Goal: Task Accomplishment & Management: Use online tool/utility

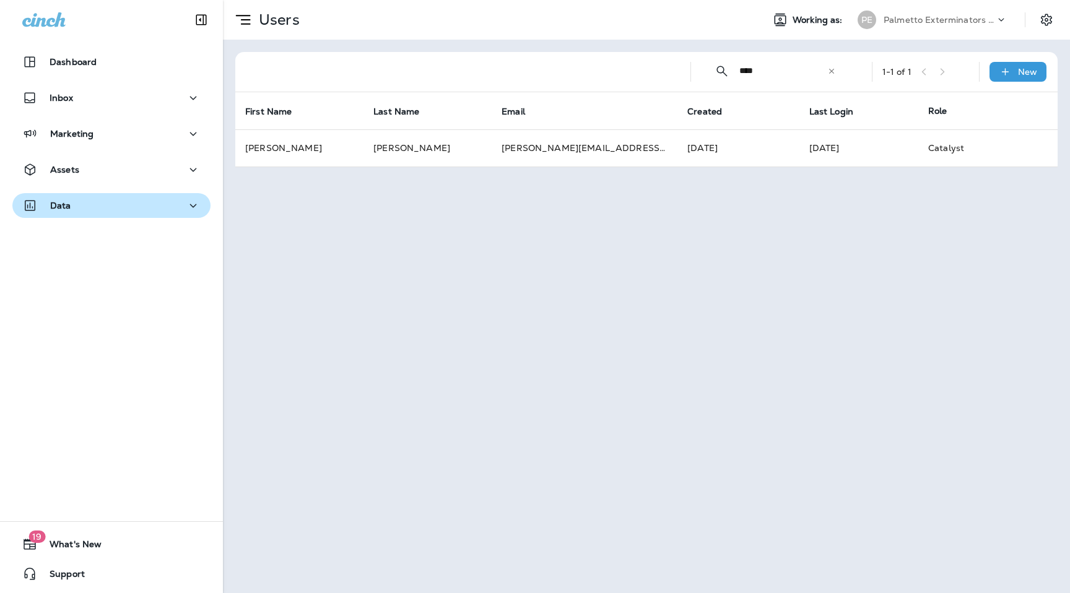
click at [115, 201] on div "Data" at bounding box center [111, 205] width 178 height 15
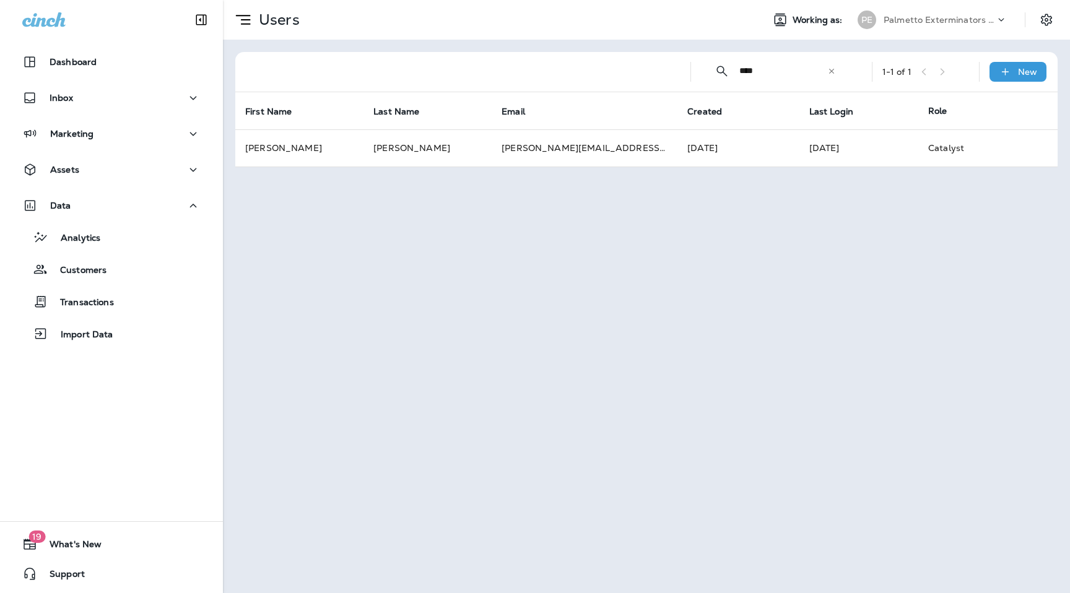
click at [112, 348] on div "Data Analytics Customers Transactions Import Data" at bounding box center [111, 273] width 223 height 160
click at [113, 326] on div "Import Data" at bounding box center [111, 333] width 188 height 19
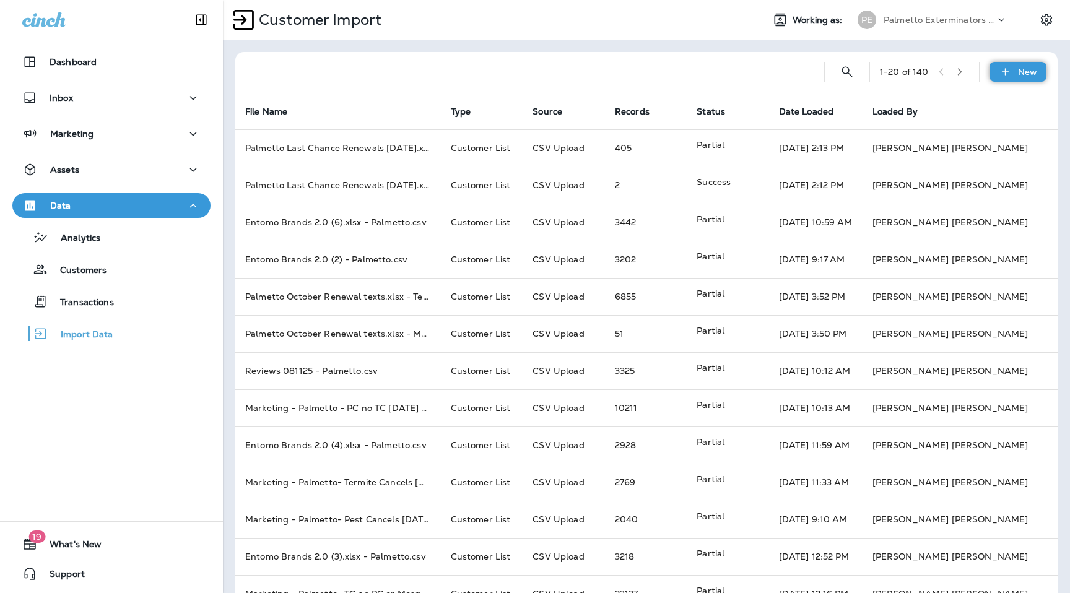
click at [1009, 69] on icon at bounding box center [1005, 72] width 13 height 12
click at [978, 103] on p "Customer list" at bounding box center [957, 104] width 58 height 10
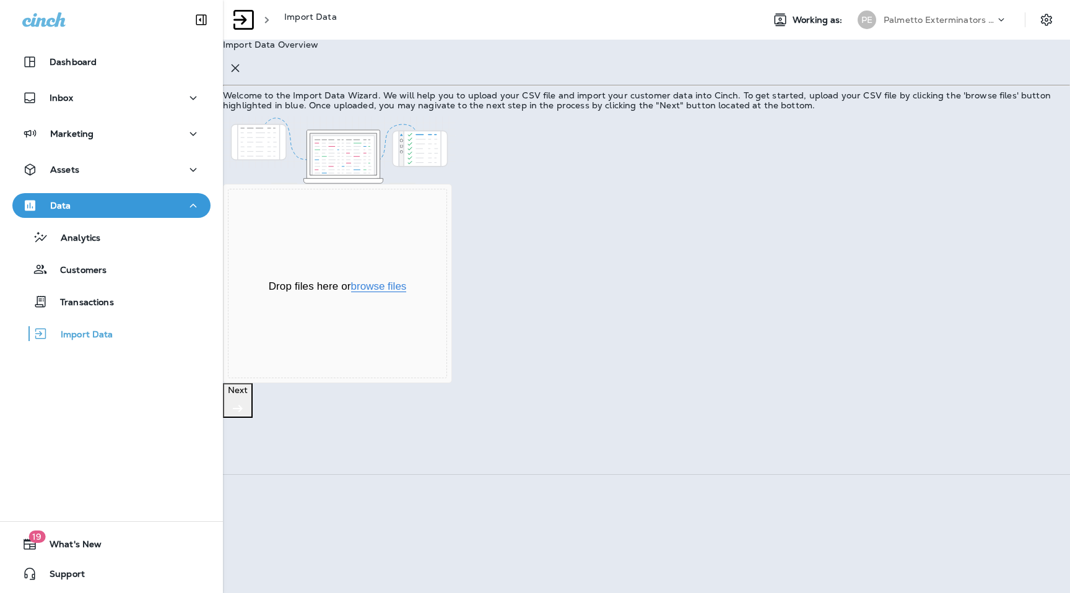
click at [407, 292] on button "browse files" at bounding box center [379, 286] width 56 height 11
click at [245, 416] on icon "button" at bounding box center [237, 408] width 15 height 15
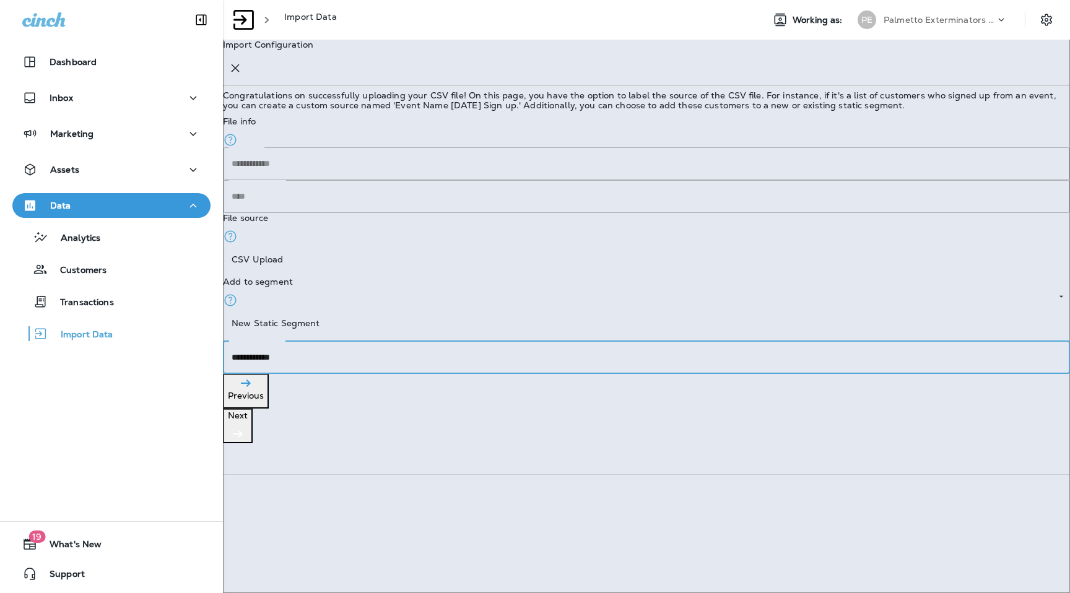
click at [728, 359] on input "**********" at bounding box center [646, 357] width 847 height 33
type input "**********"
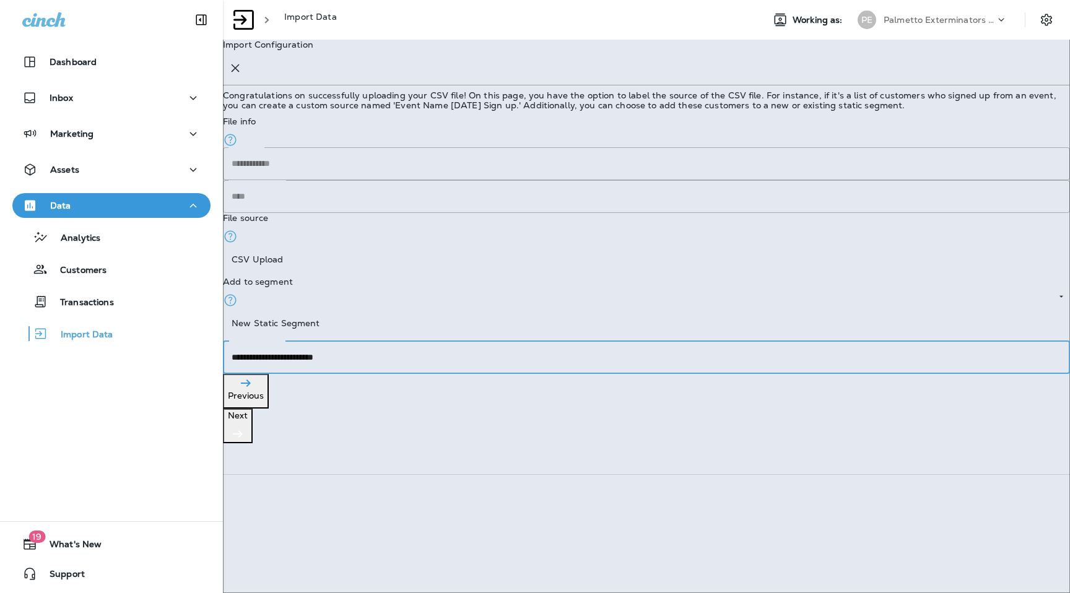
click at [248, 420] on p "Next" at bounding box center [238, 415] width 20 height 10
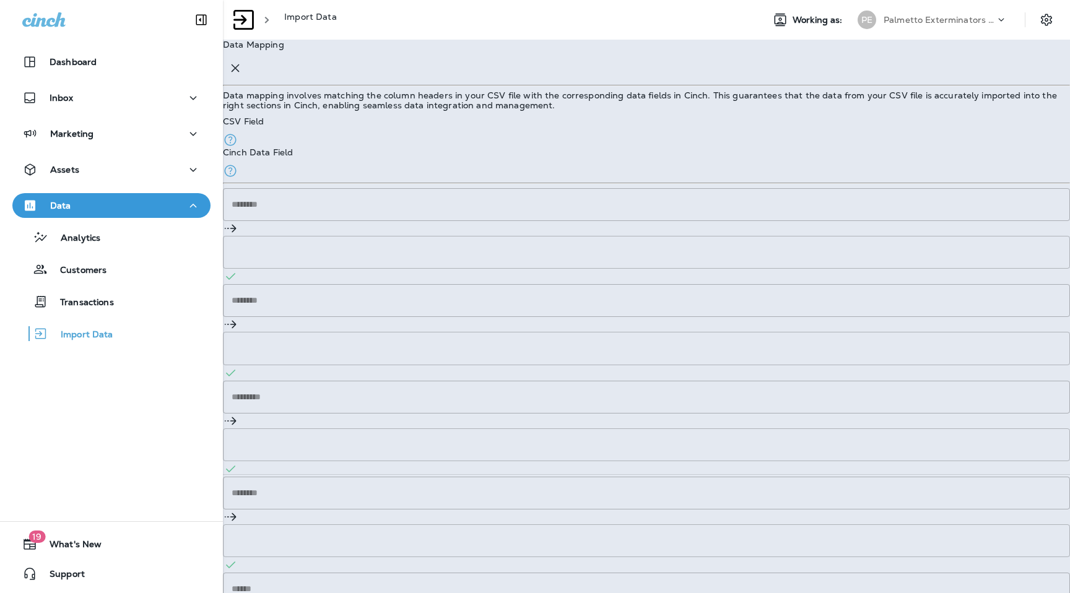
click at [653, 428] on input "Target field" at bounding box center [642, 444] width 838 height 33
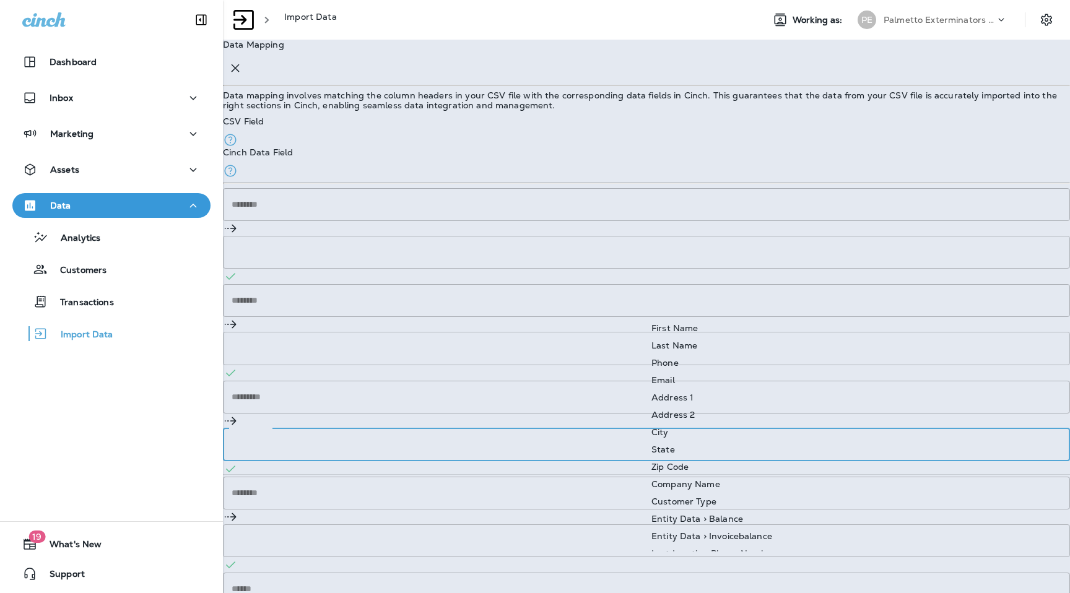
click at [697, 329] on div "First Name" at bounding box center [674, 328] width 46 height 10
type input "**********"
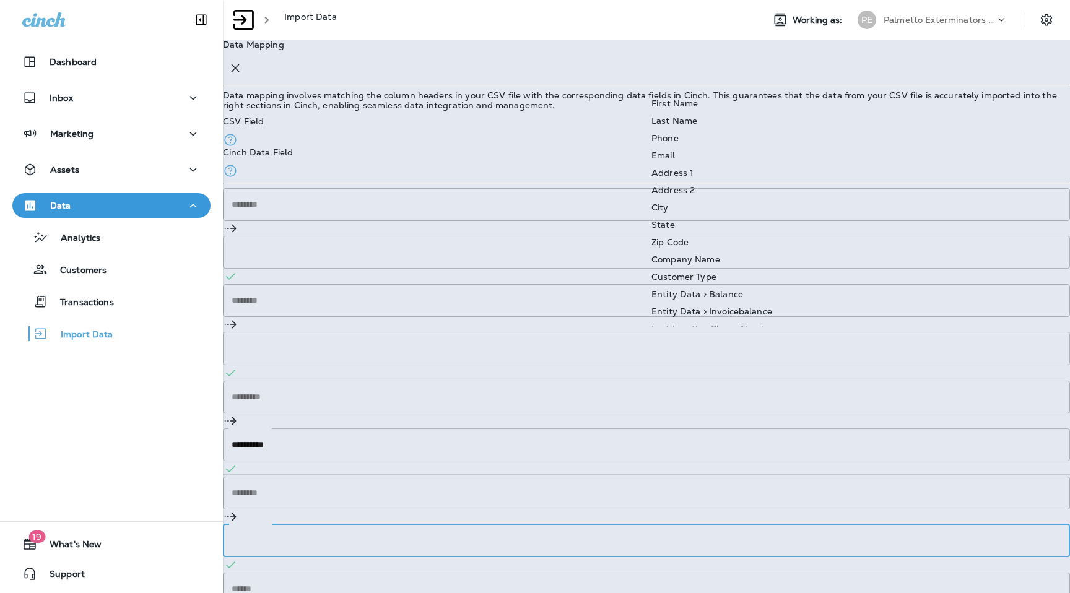
click at [697, 524] on input "Target field" at bounding box center [642, 540] width 838 height 33
click at [697, 119] on div "Last Name" at bounding box center [674, 120] width 46 height 10
type input "*********"
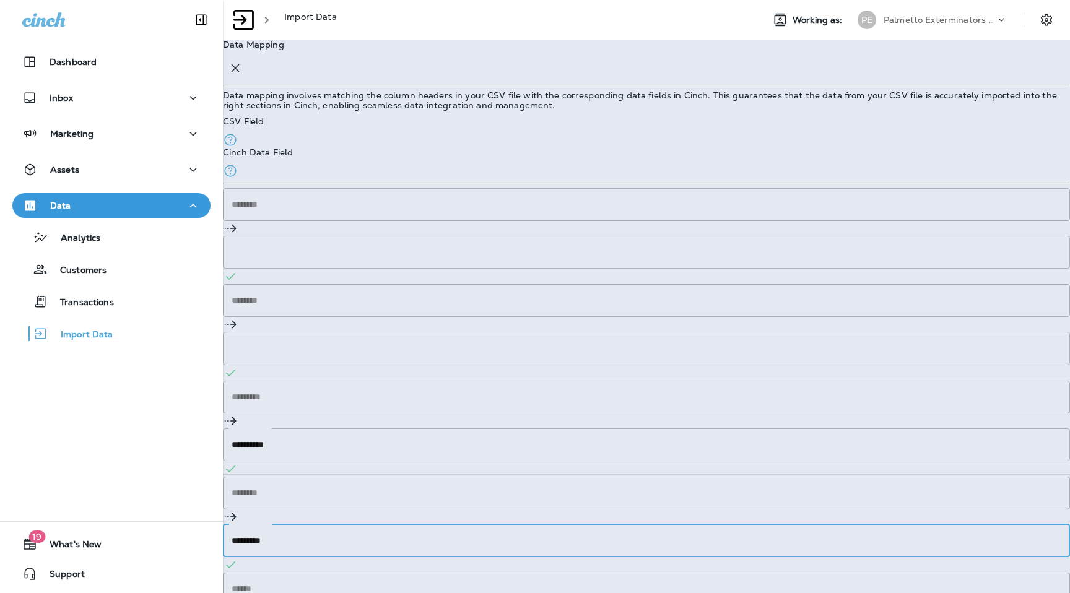
scroll to position [80, 0]
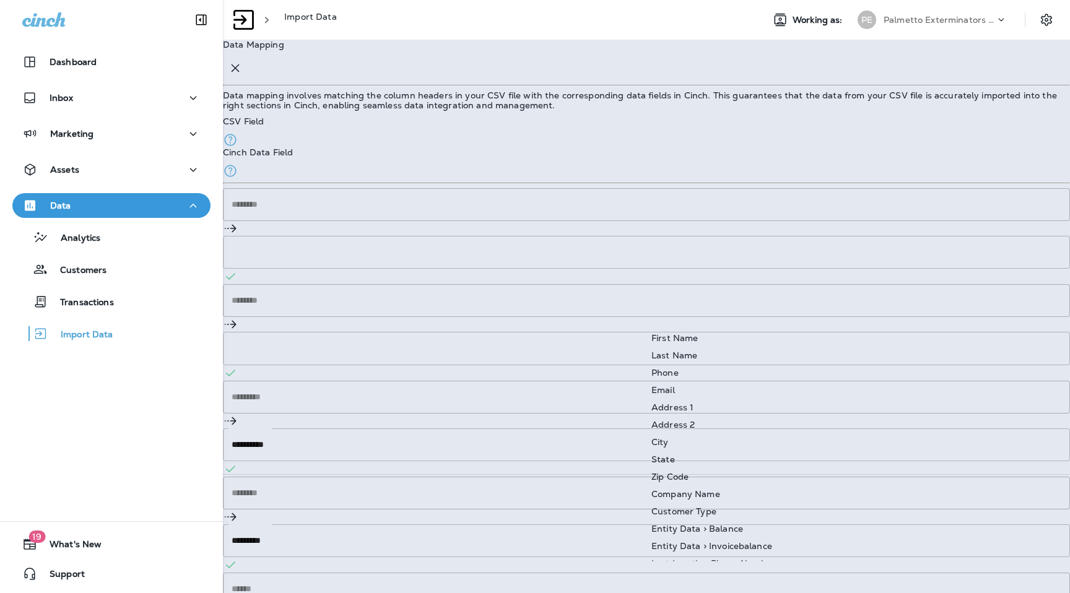
click at [675, 387] on div "Email" at bounding box center [663, 390] width 24 height 10
type input "*****"
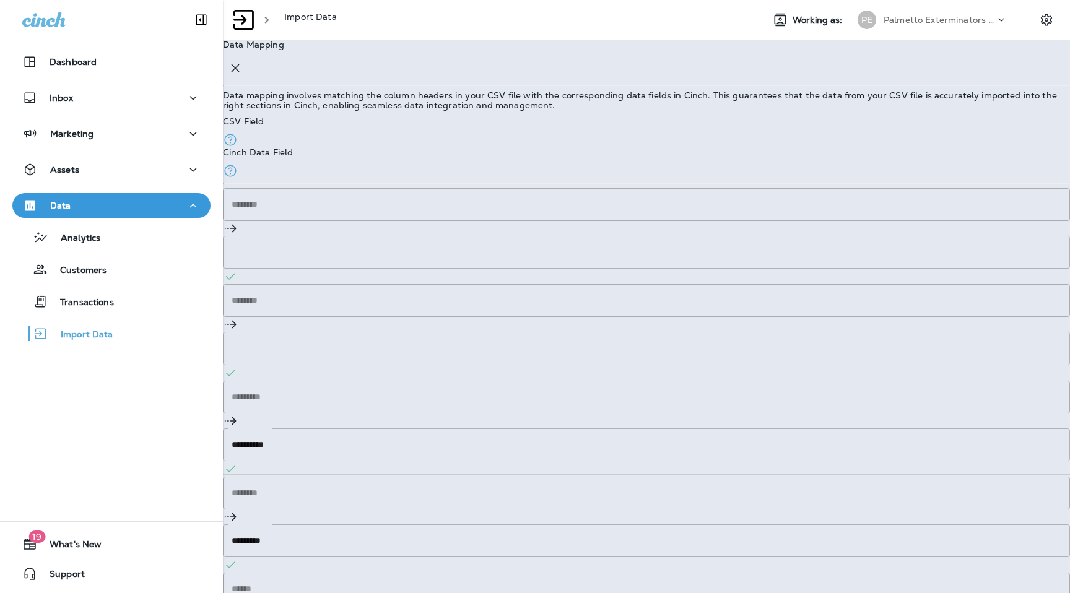
scroll to position [269, 0]
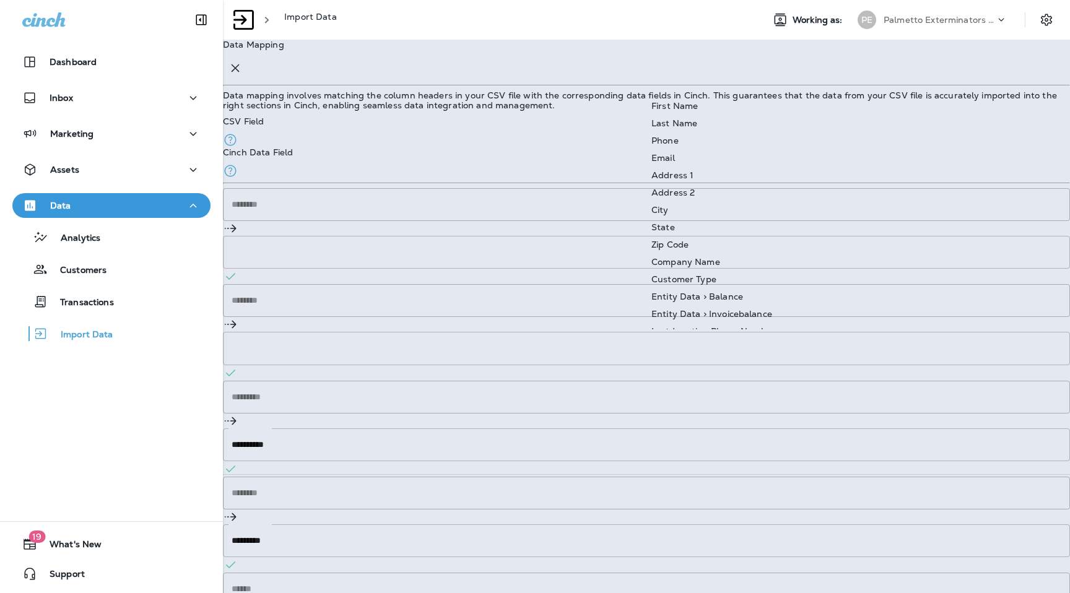
click at [729, 144] on li "Phone" at bounding box center [748, 140] width 214 height 17
type input "*****"
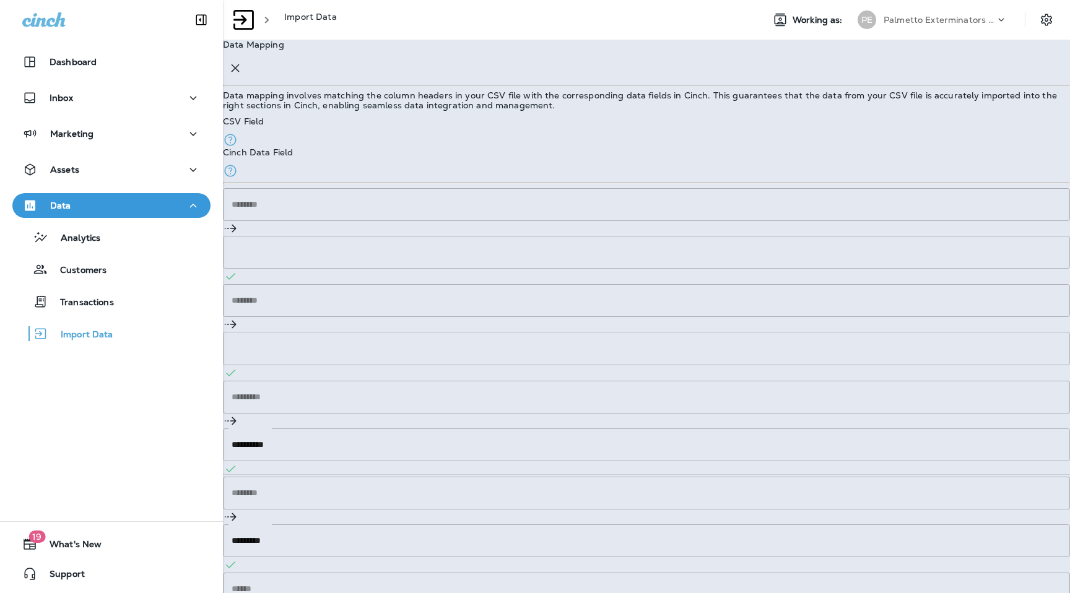
scroll to position [0, 0]
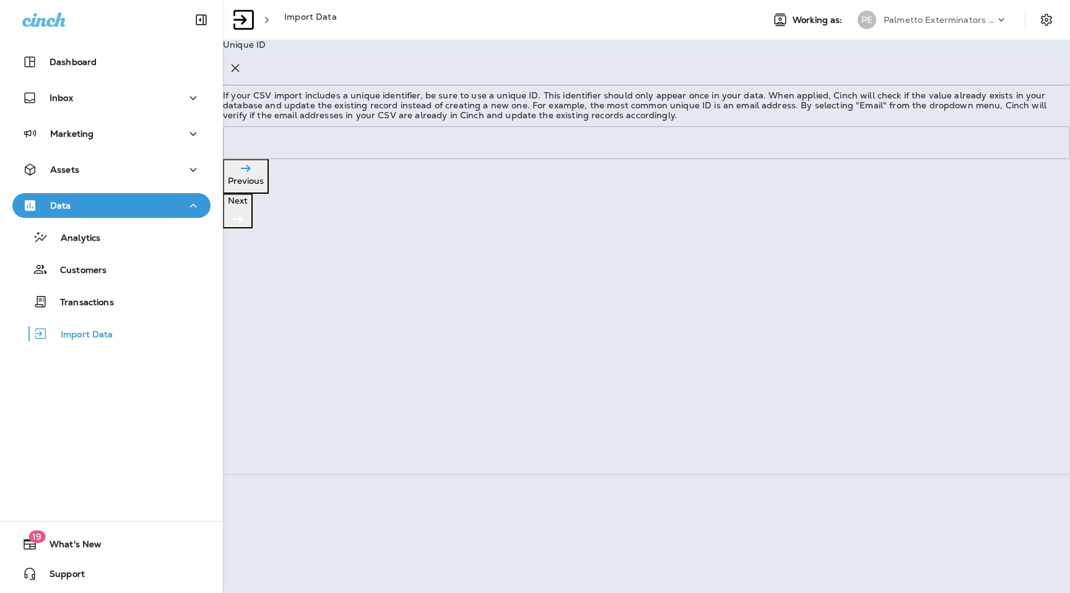
click at [248, 206] on p "Next" at bounding box center [238, 201] width 20 height 10
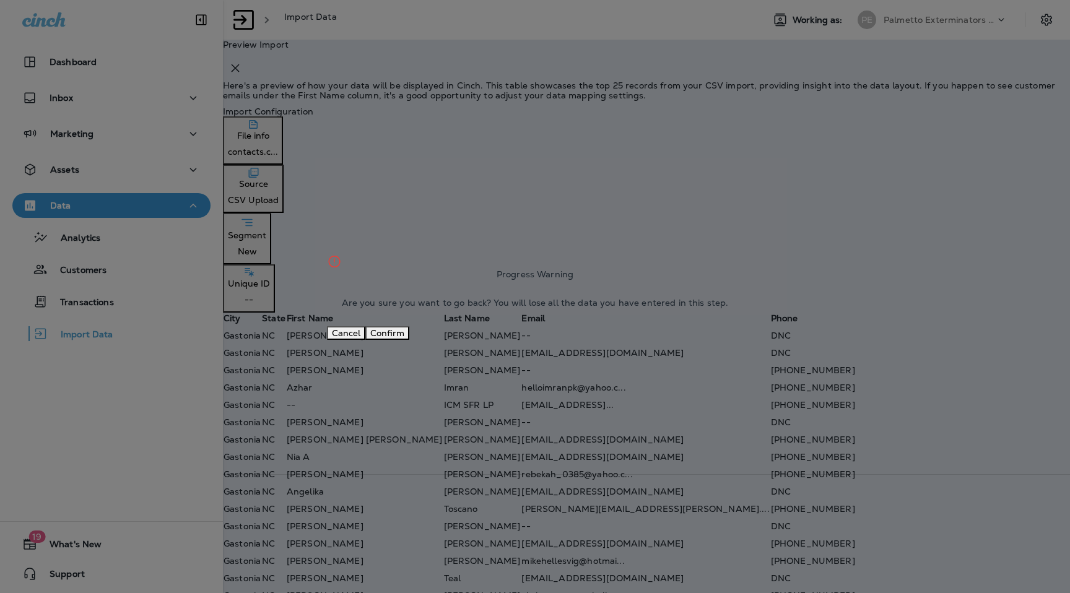
click at [608, 338] on div "Cancel Confirm" at bounding box center [535, 333] width 417 height 14
click at [409, 340] on button "Confirm" at bounding box center [387, 333] width 44 height 14
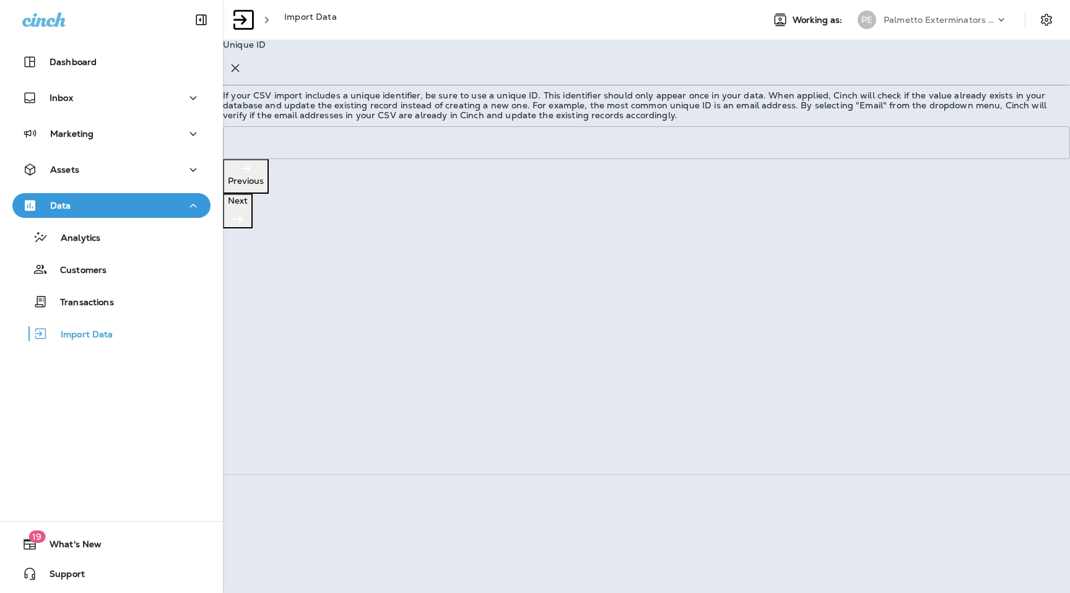
click at [264, 186] on p "Previous" at bounding box center [246, 181] width 36 height 10
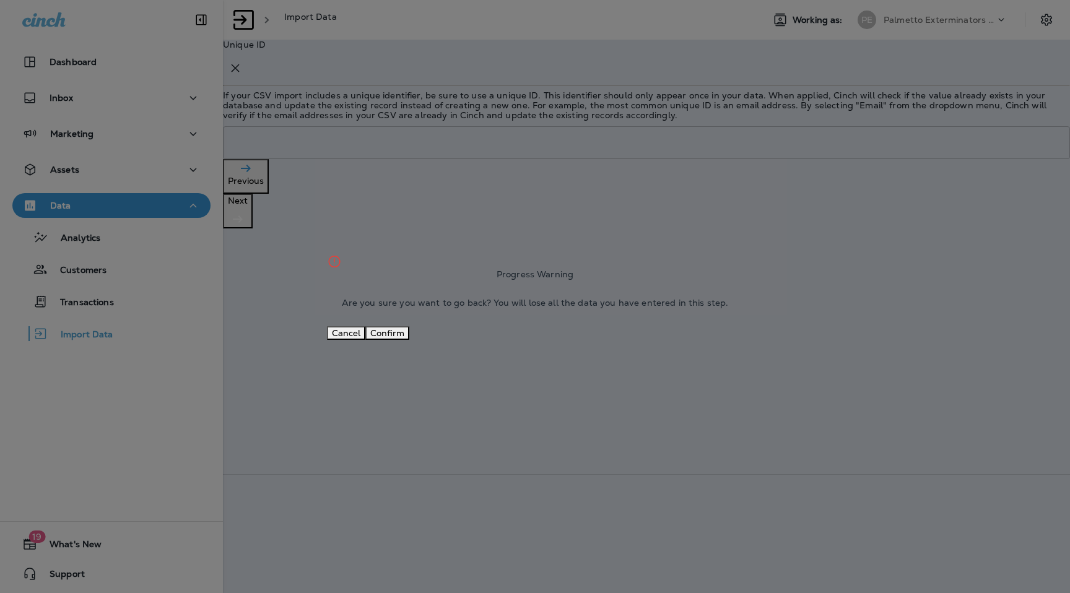
click at [409, 340] on button "Confirm" at bounding box center [387, 333] width 44 height 14
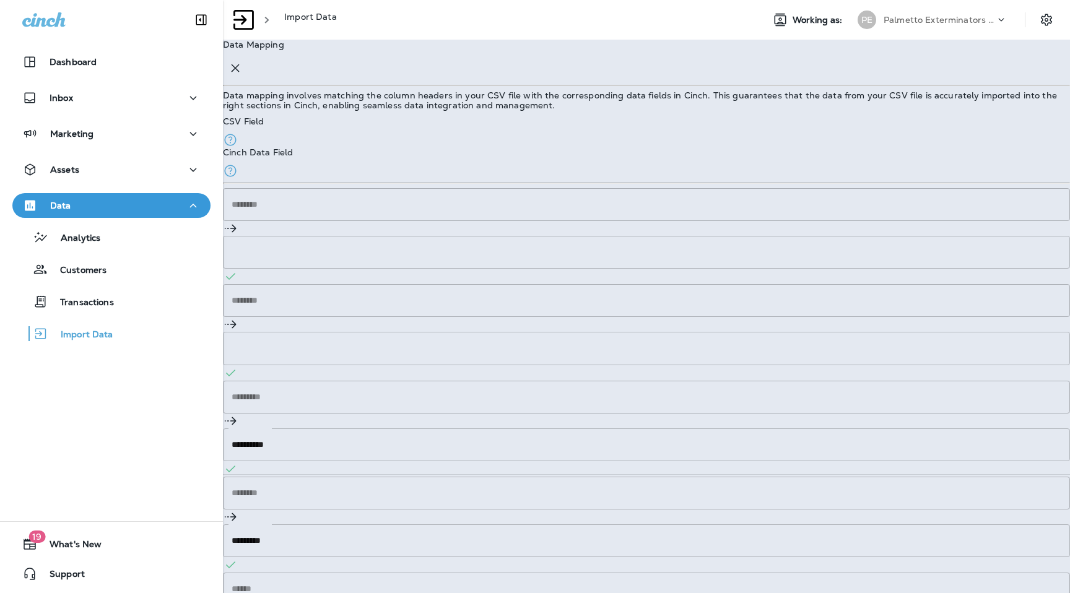
scroll to position [784, 0]
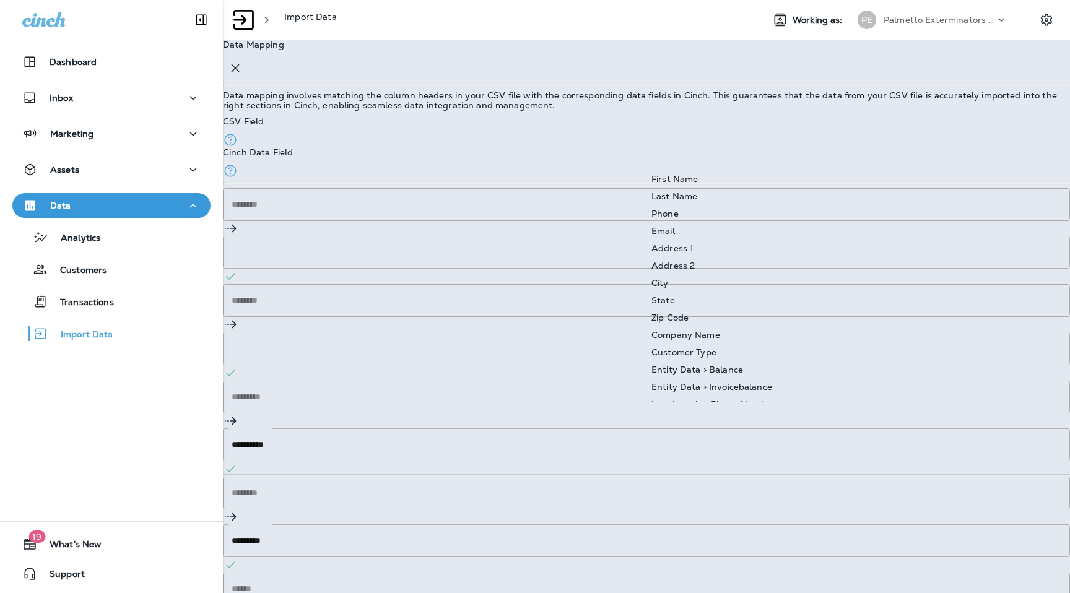
click at [688, 319] on div "Zip Code" at bounding box center [669, 318] width 37 height 10
type input "********"
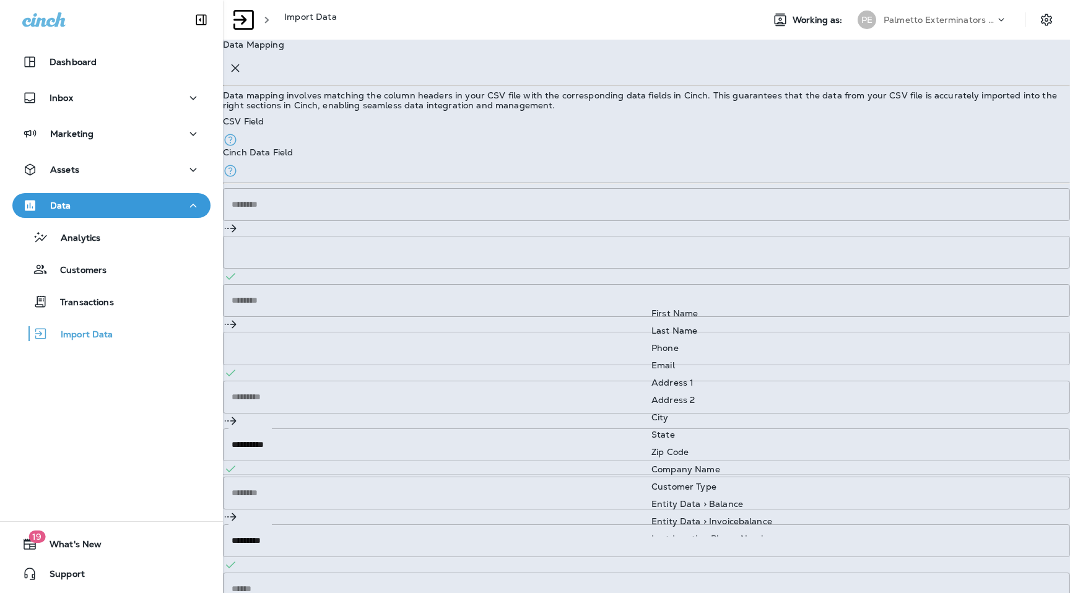
click at [693, 385] on div "Address 1" at bounding box center [672, 383] width 42 height 10
type input "*********"
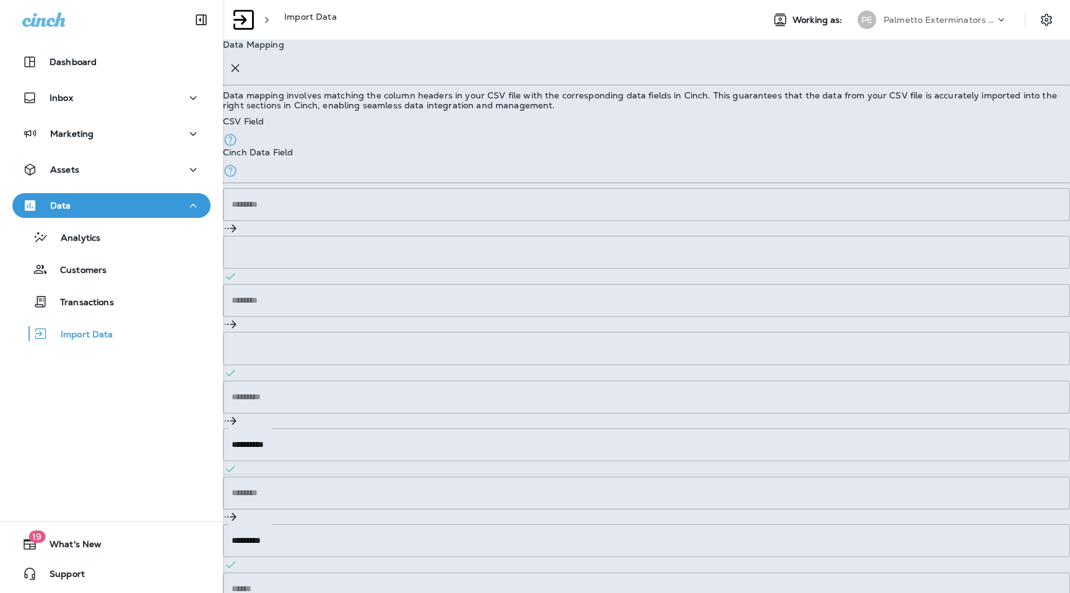
scroll to position [763, 0]
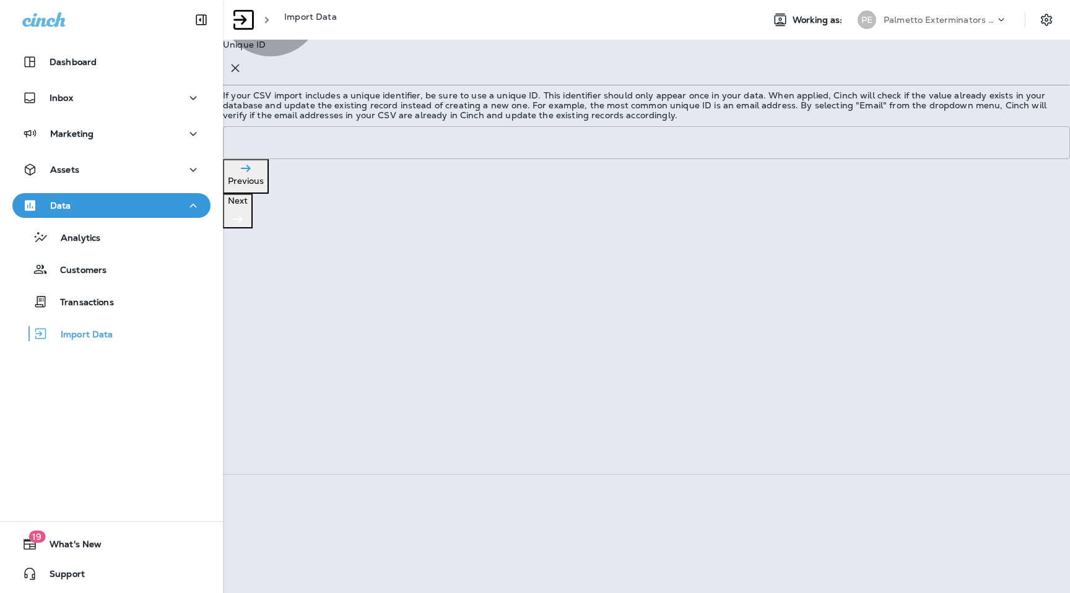
click at [245, 227] on icon "button" at bounding box center [237, 219] width 15 height 15
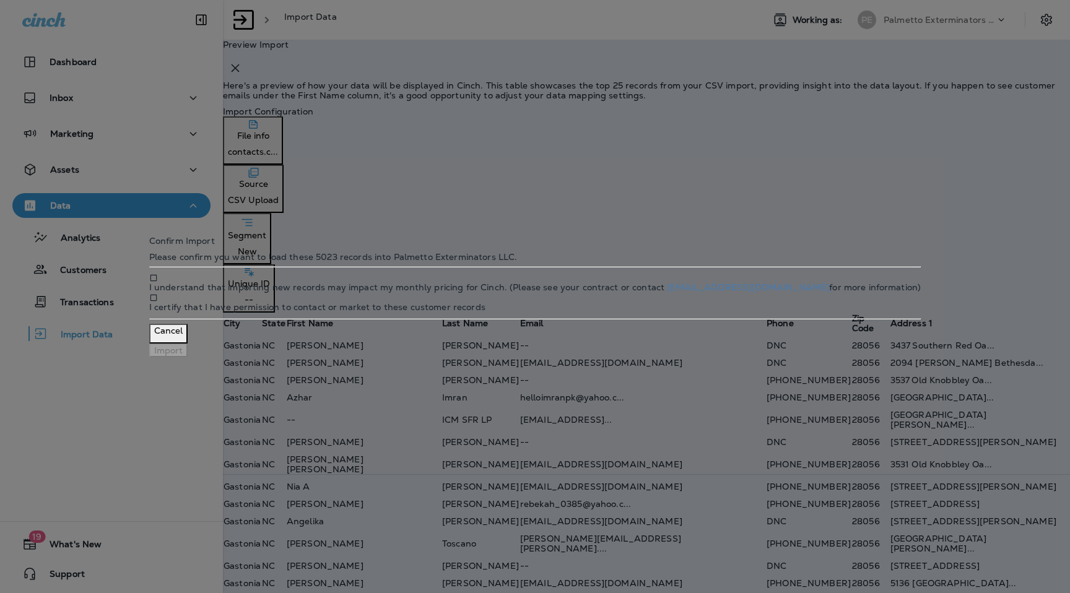
click at [378, 277] on div "Please confirm you want to load these 5023 records into Palmetto Exterminators …" at bounding box center [534, 282] width 771 height 60
click at [384, 303] on div at bounding box center [534, 297] width 771 height 11
click at [188, 357] on button "Import" at bounding box center [168, 351] width 38 height 14
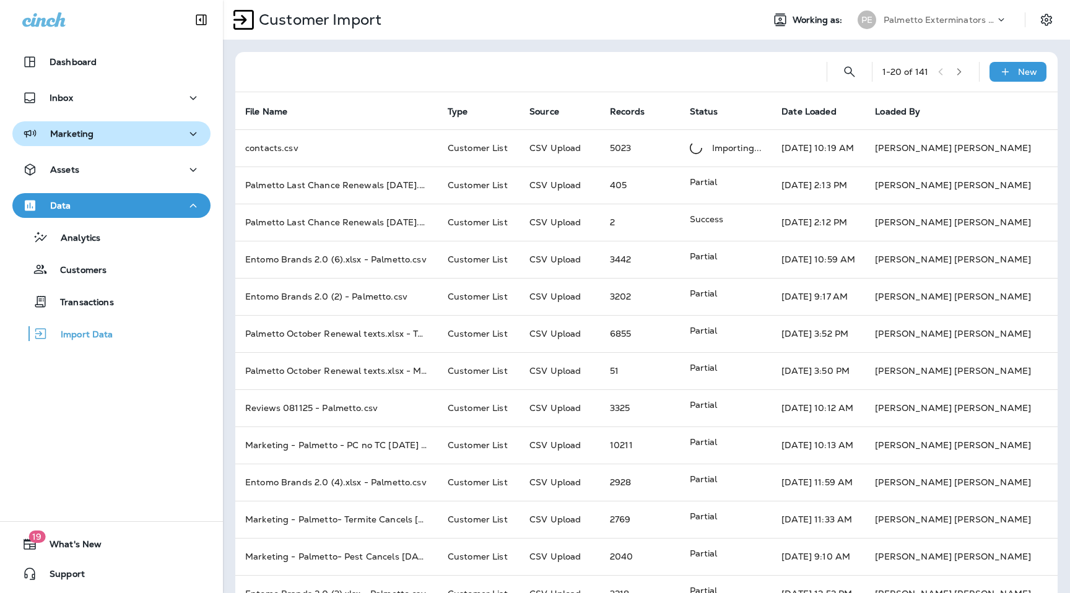
click at [172, 132] on div "Marketing" at bounding box center [111, 133] width 178 height 15
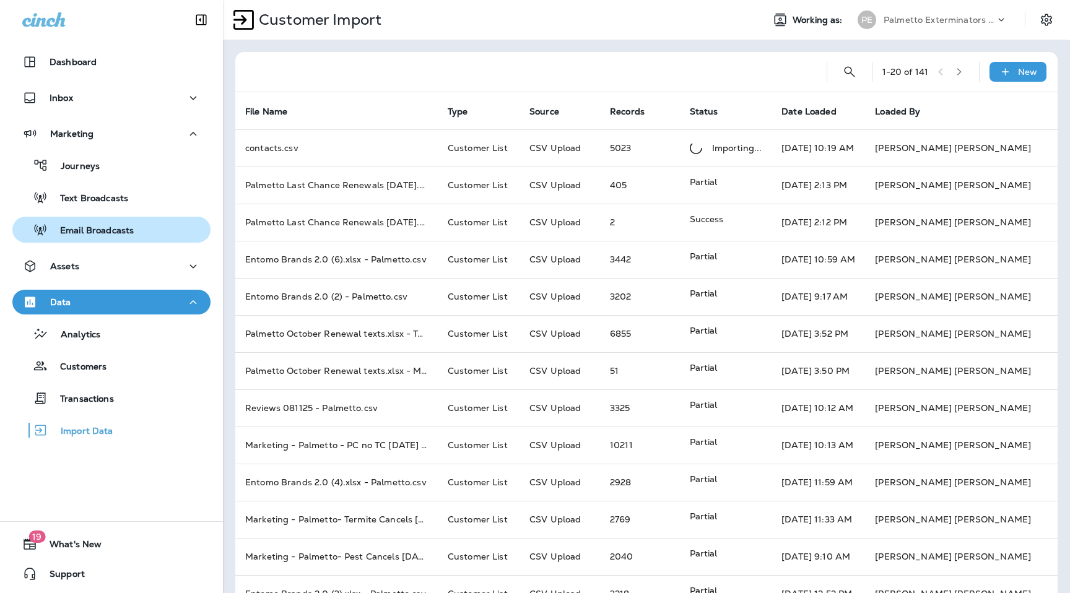
click at [123, 219] on button "Email Broadcasts" at bounding box center [111, 230] width 198 height 26
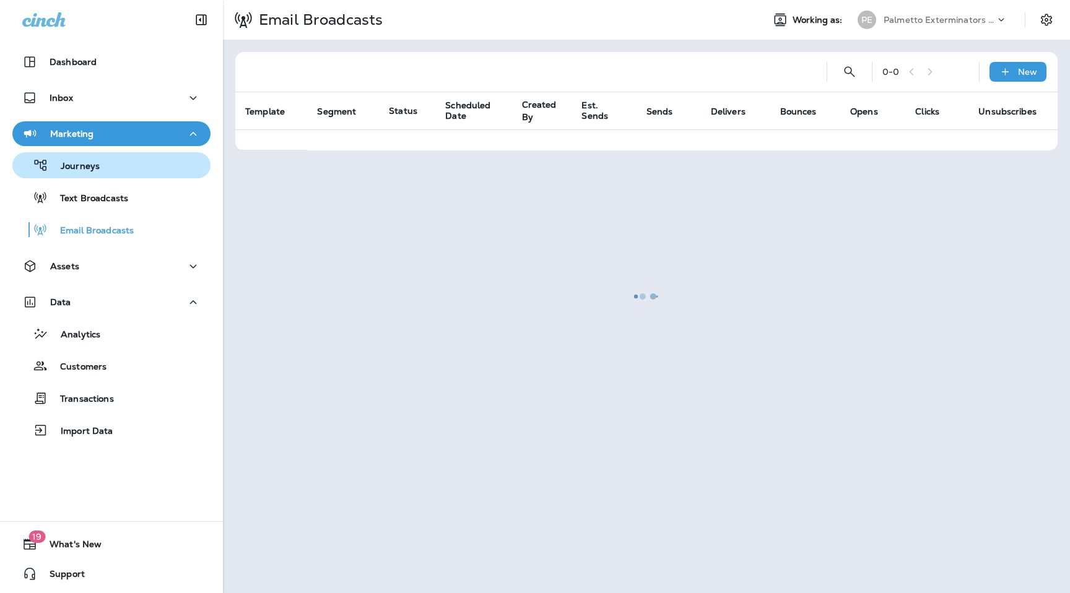
click at [110, 162] on div "Journeys" at bounding box center [111, 165] width 188 height 19
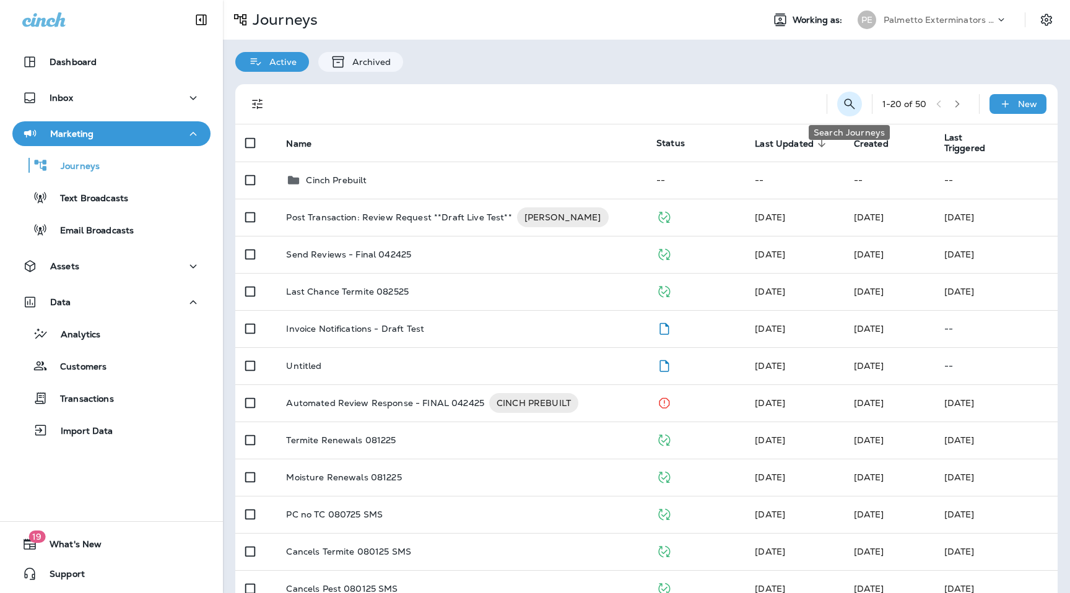
click at [848, 105] on icon "Search Journeys" at bounding box center [849, 103] width 11 height 11
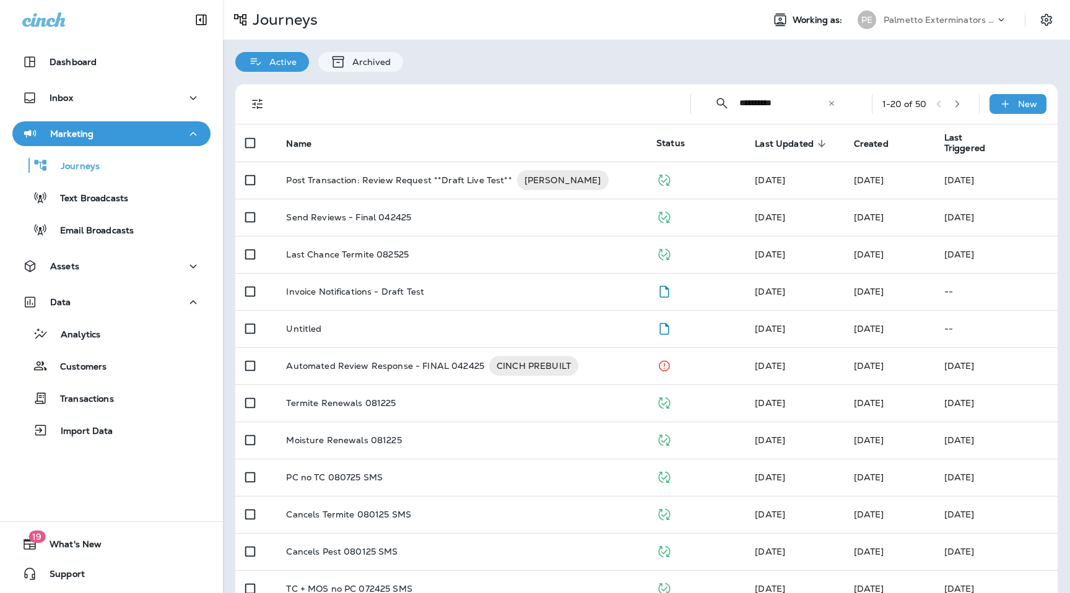
type input "**********"
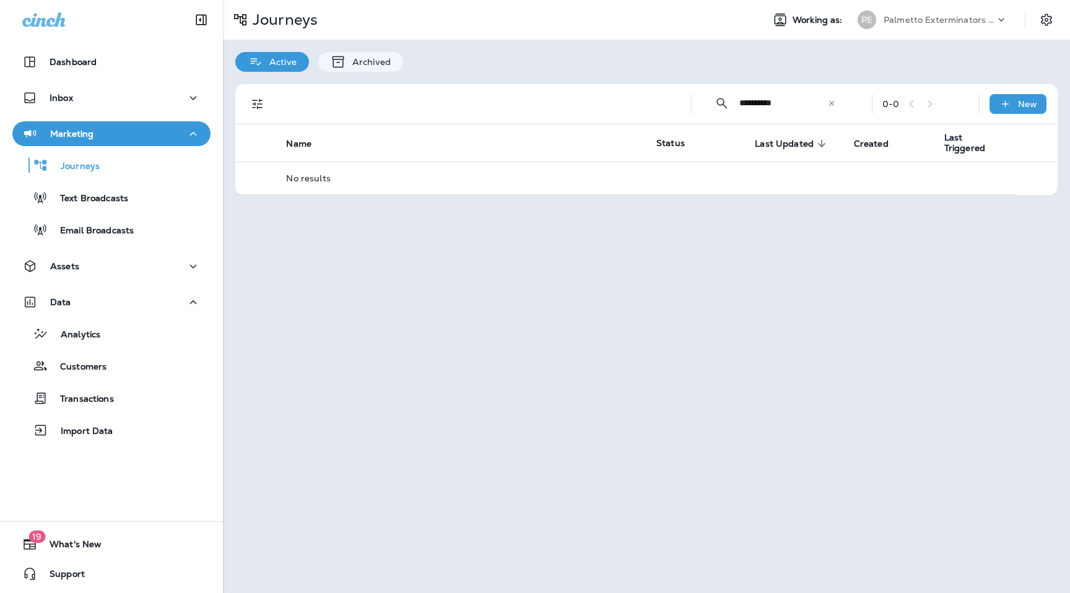
click at [832, 102] on icon at bounding box center [831, 103] width 9 height 9
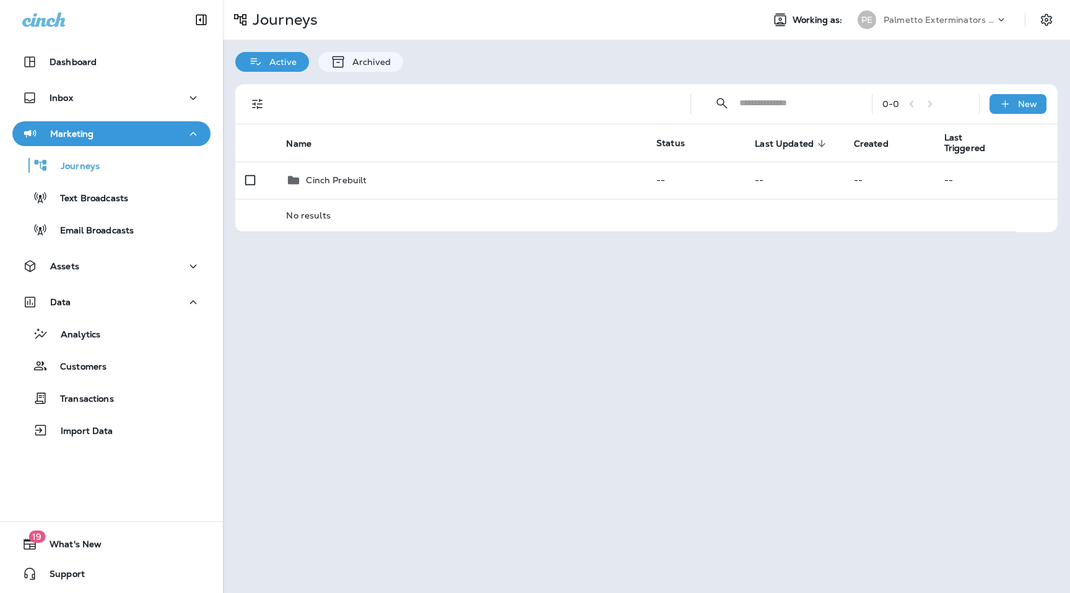
click at [623, 78] on div "​ ​ 0 - 0 New Name Status Last Updated sorted descending Created Last Triggered…" at bounding box center [646, 158] width 847 height 173
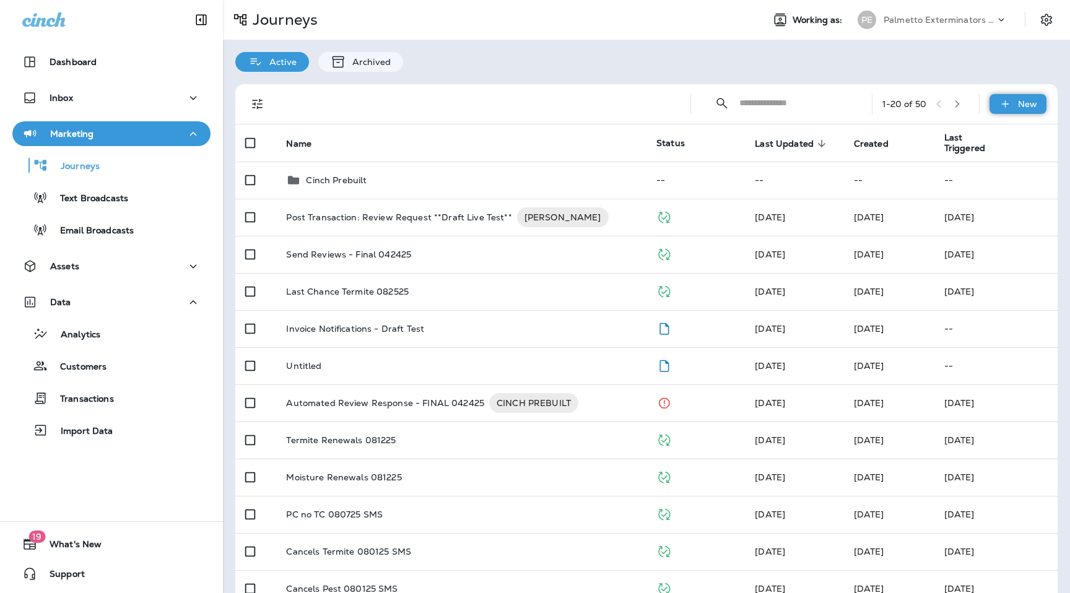
click at [1020, 113] on div "New" at bounding box center [1017, 104] width 57 height 20
click at [1002, 130] on p "New Journey" at bounding box center [1006, 134] width 62 height 10
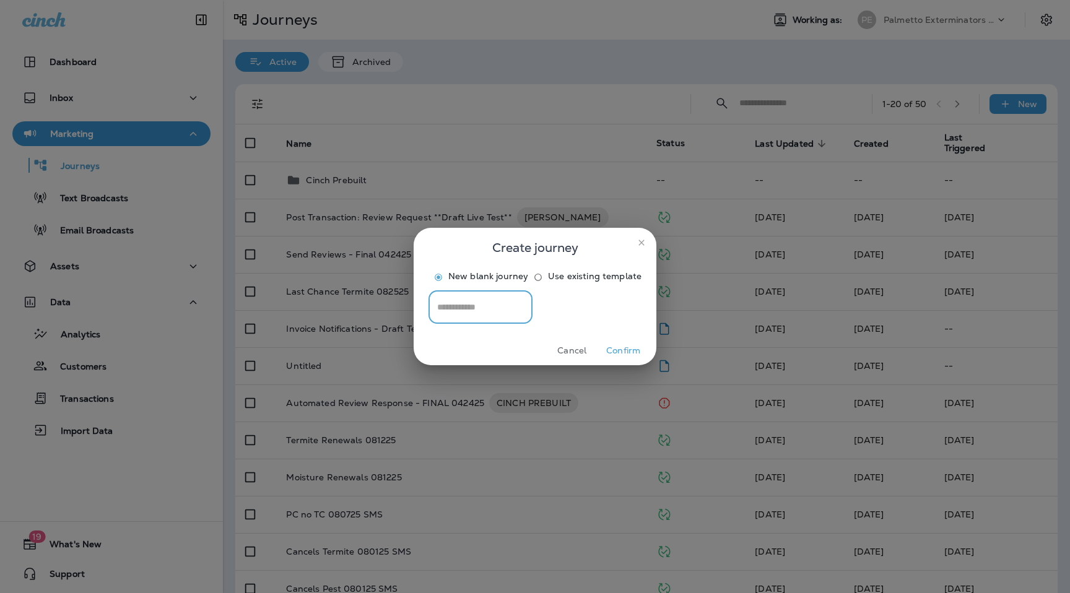
click at [610, 360] on button "Confirm" at bounding box center [623, 350] width 46 height 19
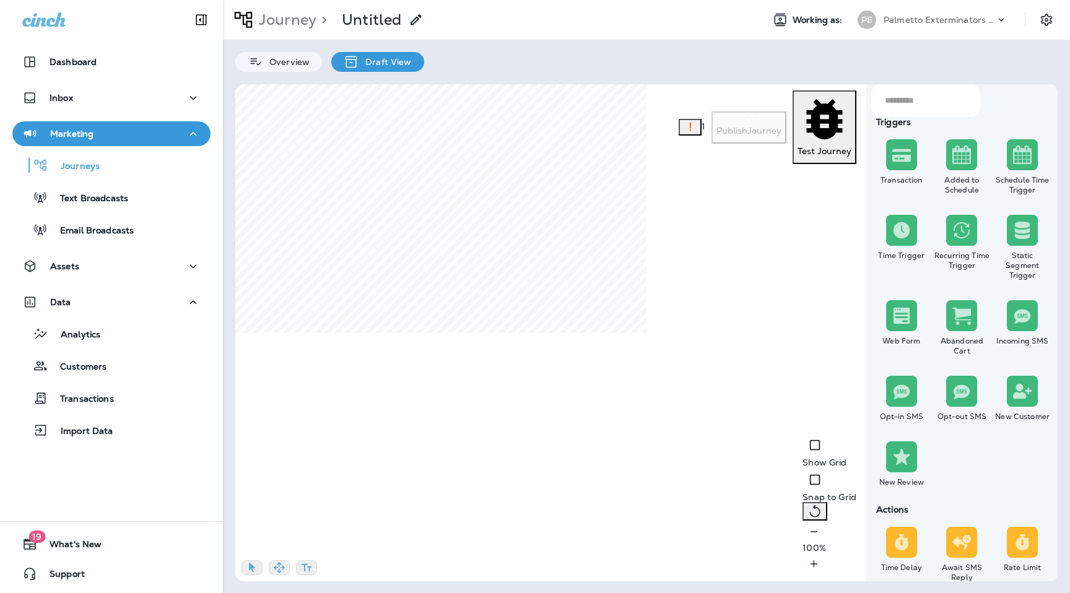
scroll to position [860, 0]
click at [595, 239] on input "text" at bounding box center [590, 235] width 215 height 19
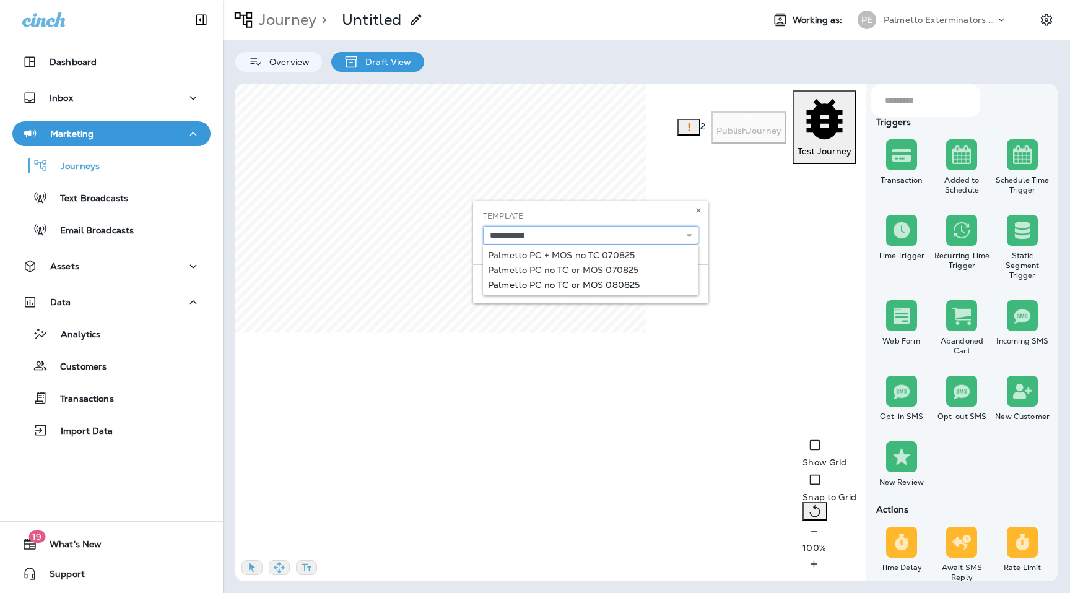
type input "**********"
click at [628, 285] on div "**********" at bounding box center [590, 252] width 235 height 103
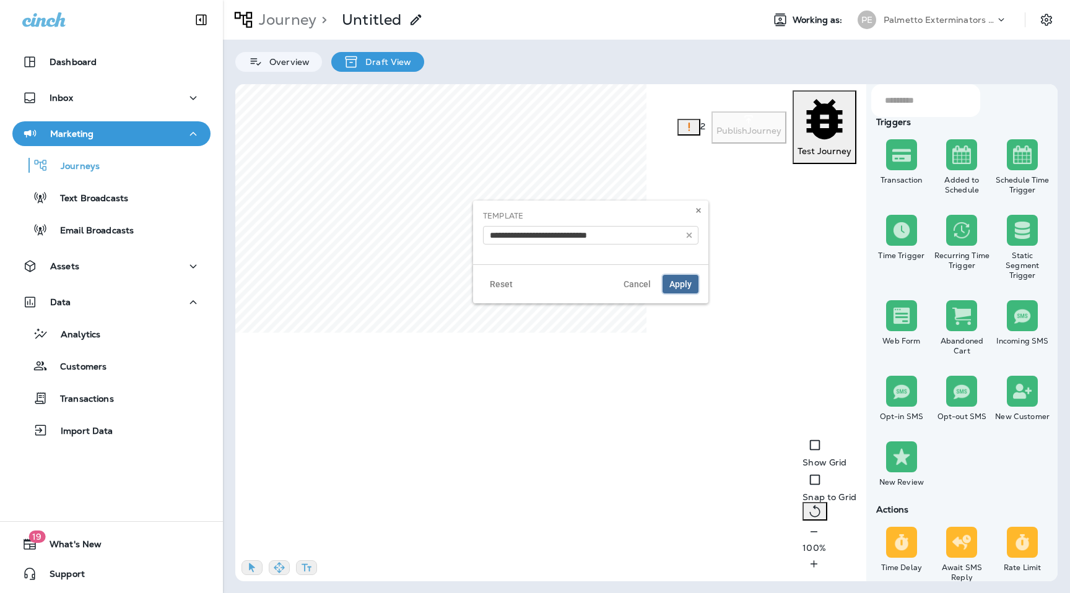
click at [674, 287] on span "Apply" at bounding box center [680, 284] width 22 height 9
click at [698, 212] on icon at bounding box center [698, 210] width 7 height 7
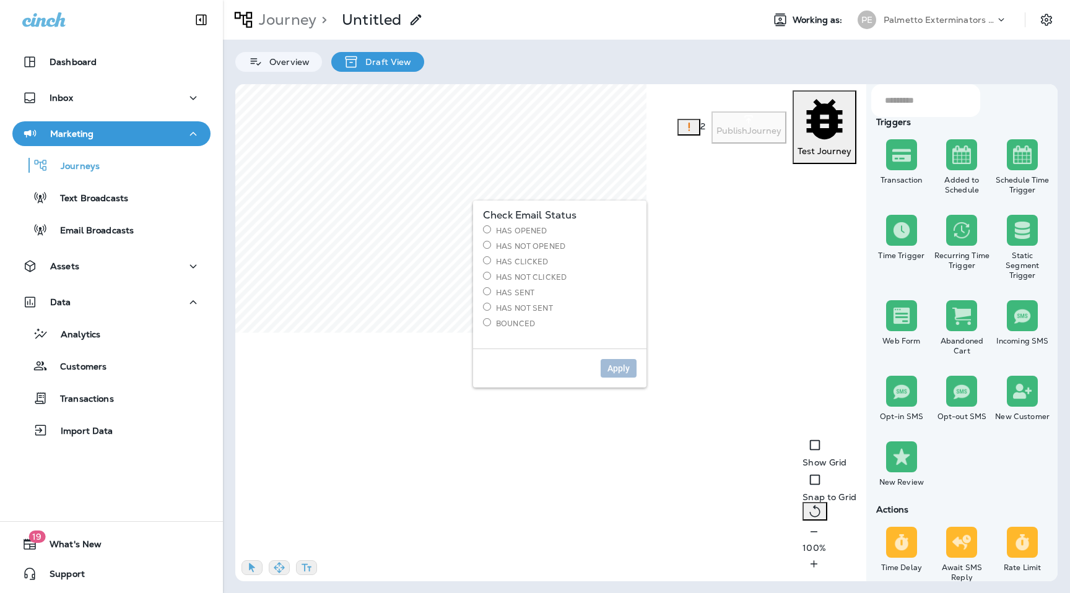
click at [562, 203] on div "Check Email Status Has Opened Has Not Opened Has Clicked Has Not Clicked Has Se…" at bounding box center [559, 275] width 173 height 148
click at [513, 302] on div "Has Opened Has Not Opened Has Clicked Has Not Clicked Has Sent Has Not Sent Bou…" at bounding box center [560, 276] width 154 height 103
click at [518, 313] on div "Has Opened Has Not Opened Has Clicked Has Not Clicked Has Sent Has Not Sent Bou…" at bounding box center [560, 276] width 154 height 103
click at [518, 308] on label "Has Not Sent" at bounding box center [560, 308] width 154 height 11
click at [635, 375] on button "Apply" at bounding box center [619, 368] width 36 height 19
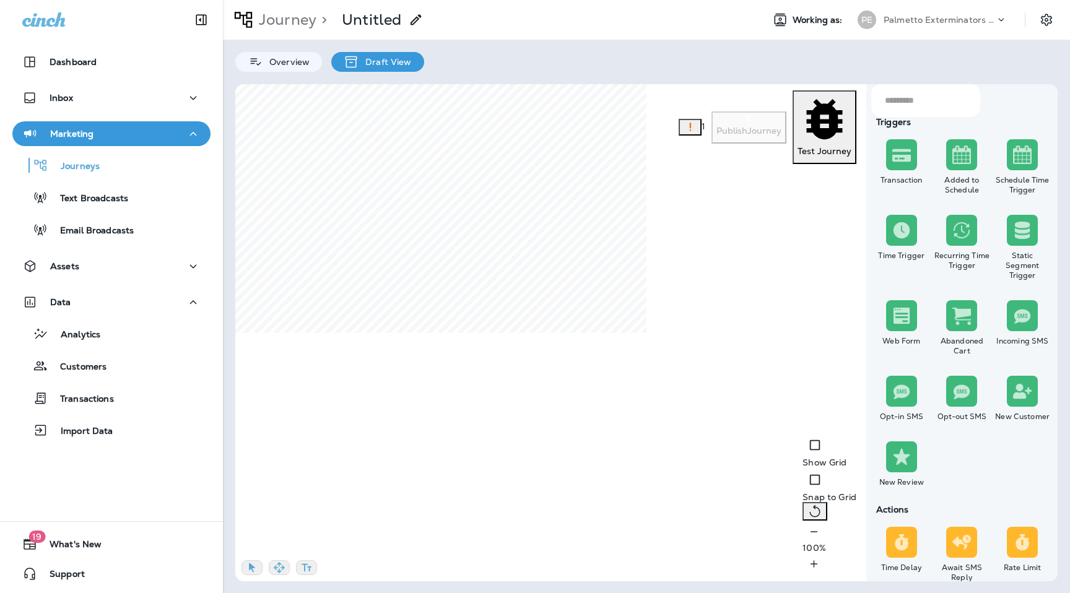
scroll to position [934, 0]
click at [606, 247] on input "text" at bounding box center [603, 263] width 215 height 33
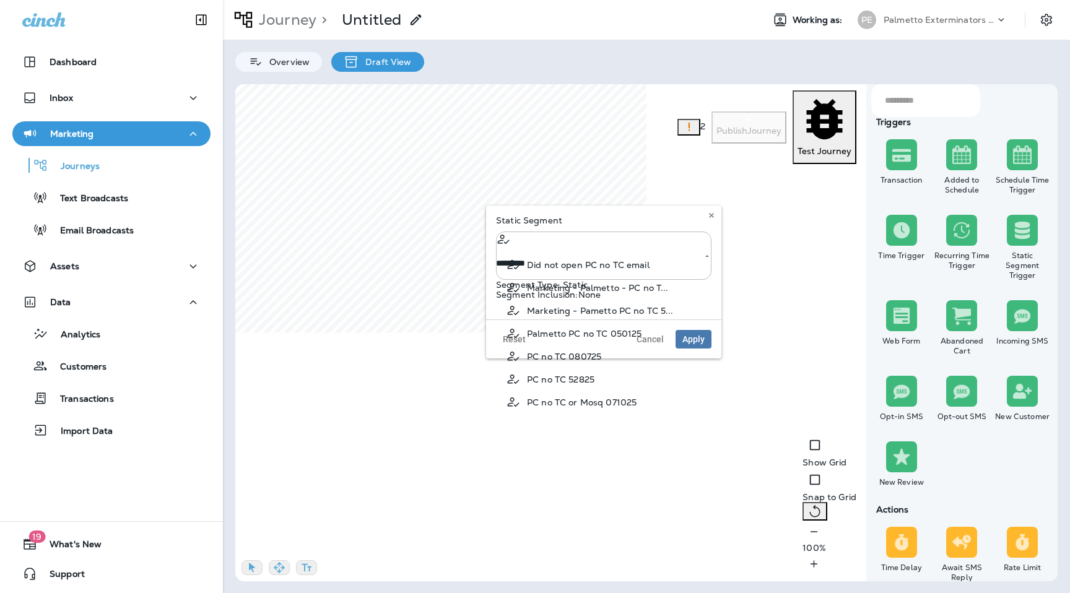
click at [601, 353] on li "PC no TC 080725" at bounding box center [593, 356] width 195 height 23
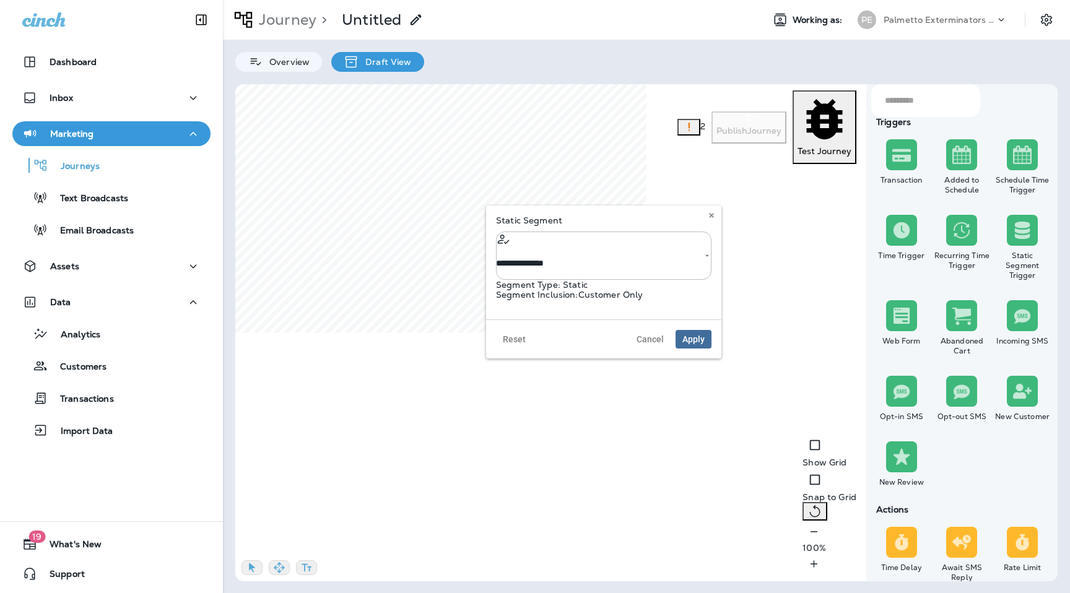
type input "**********"
click at [694, 337] on span "Apply" at bounding box center [693, 339] width 22 height 9
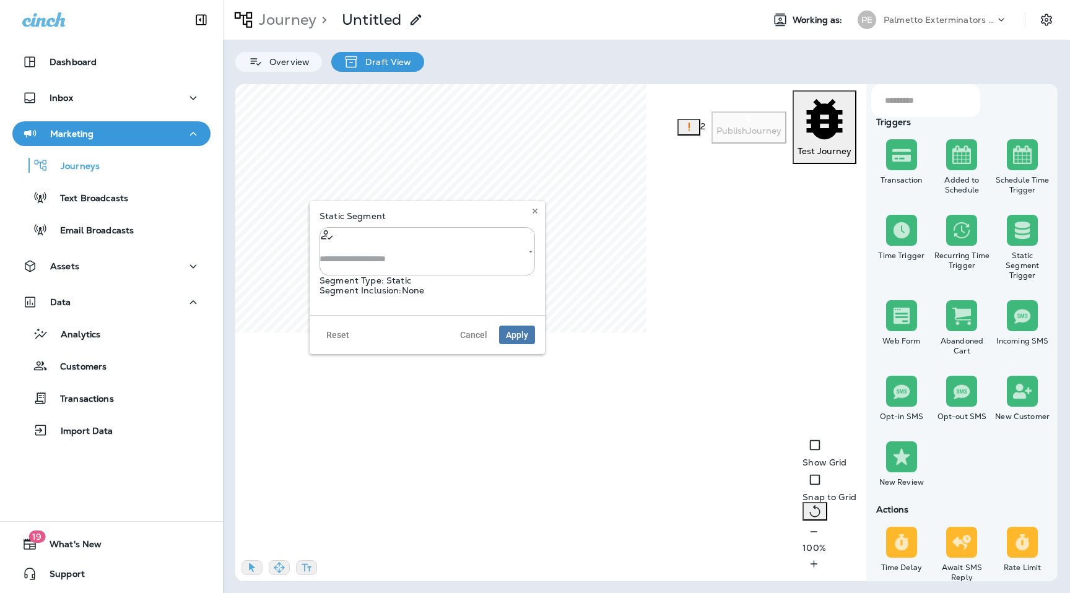
click at [467, 243] on input "text" at bounding box center [426, 259] width 215 height 33
click at [476, 326] on li "TC no PC or Mosq 072425" at bounding box center [416, 329] width 195 height 23
type input "**********"
click at [516, 337] on span "Apply" at bounding box center [517, 335] width 22 height 9
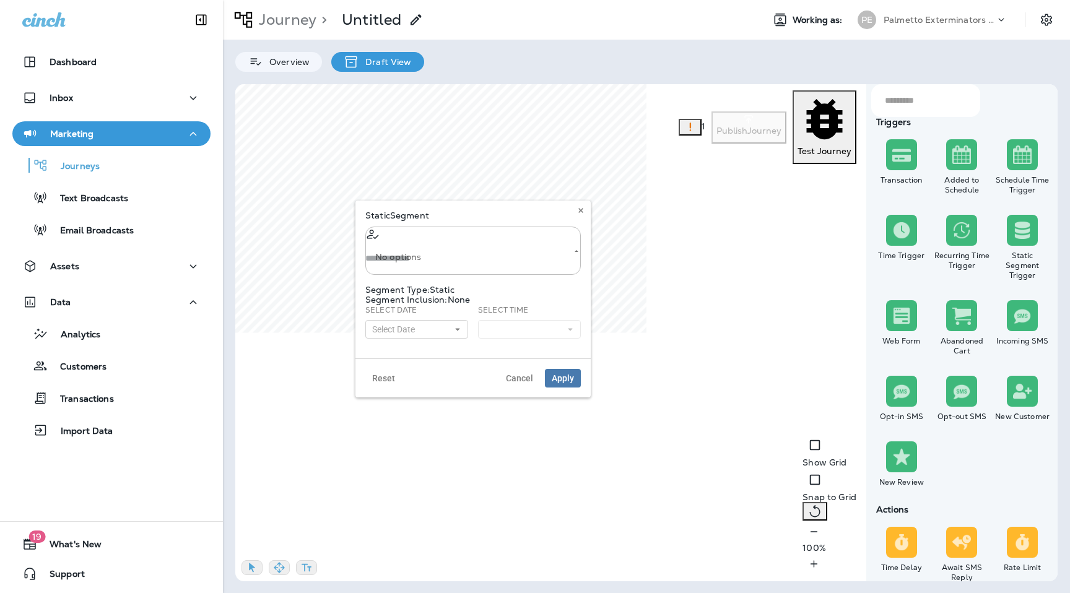
click at [461, 242] on input "text" at bounding box center [472, 258] width 215 height 33
type input "*"
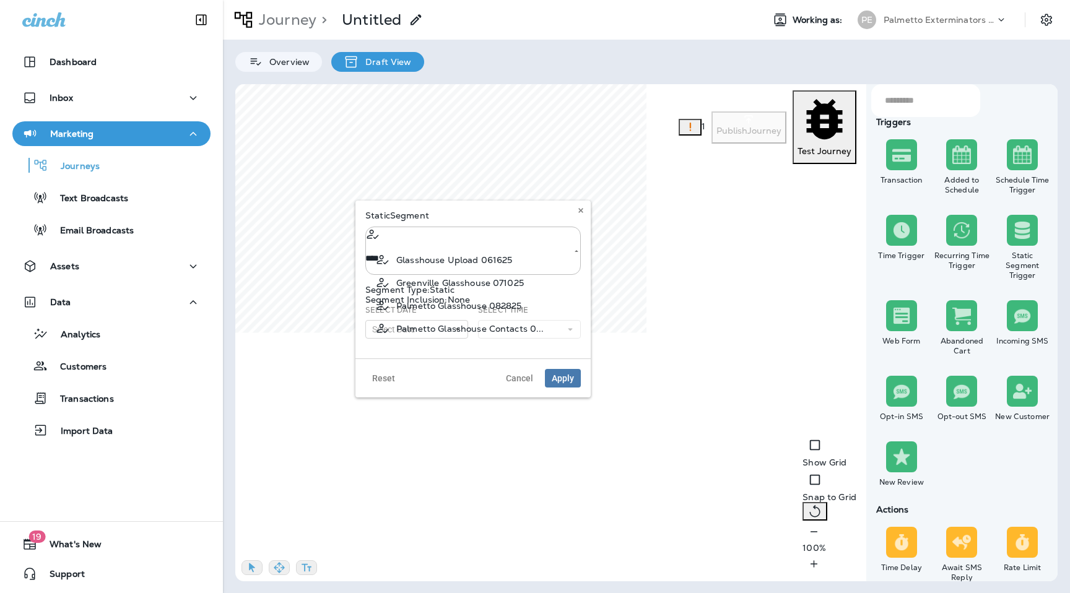
click at [471, 311] on li "Palmetto Glasshouse 082825" at bounding box center [462, 305] width 195 height 23
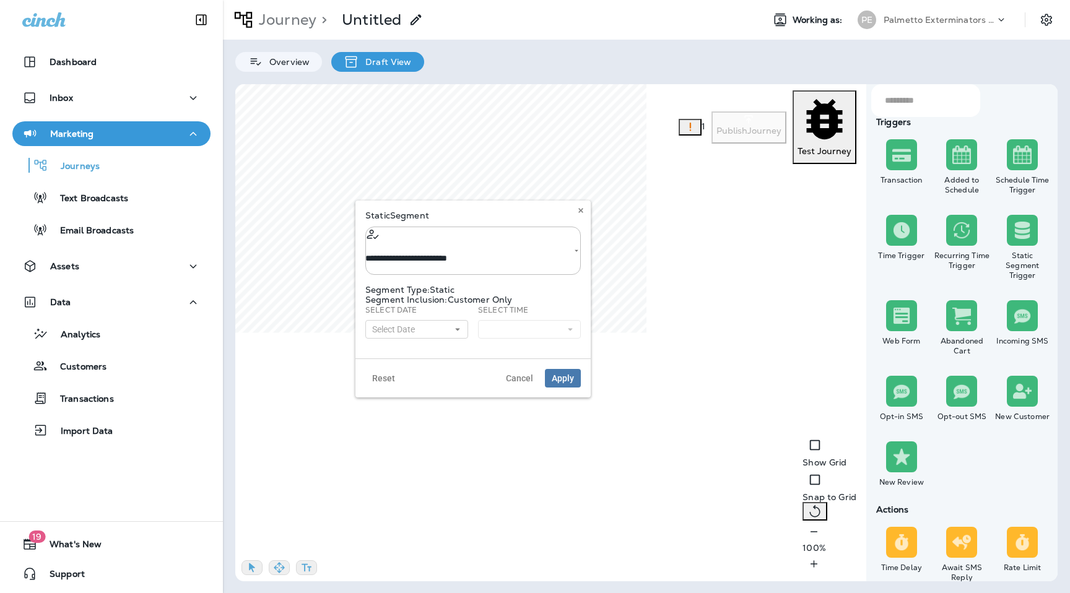
type input "**********"
click at [445, 324] on button "Select Date" at bounding box center [416, 329] width 103 height 19
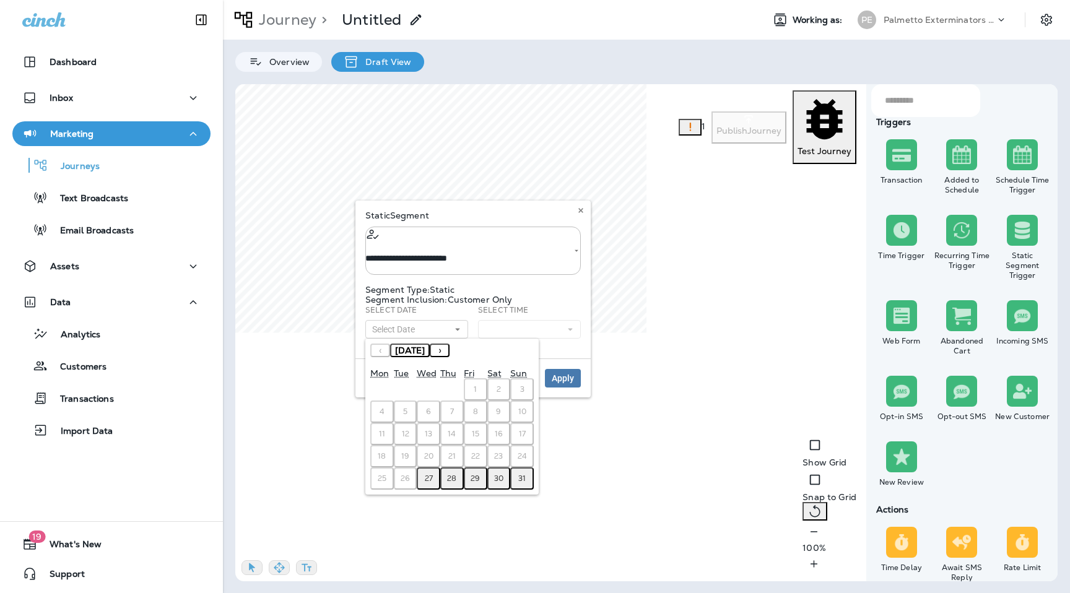
click at [457, 472] on button "28" at bounding box center [452, 478] width 24 height 22
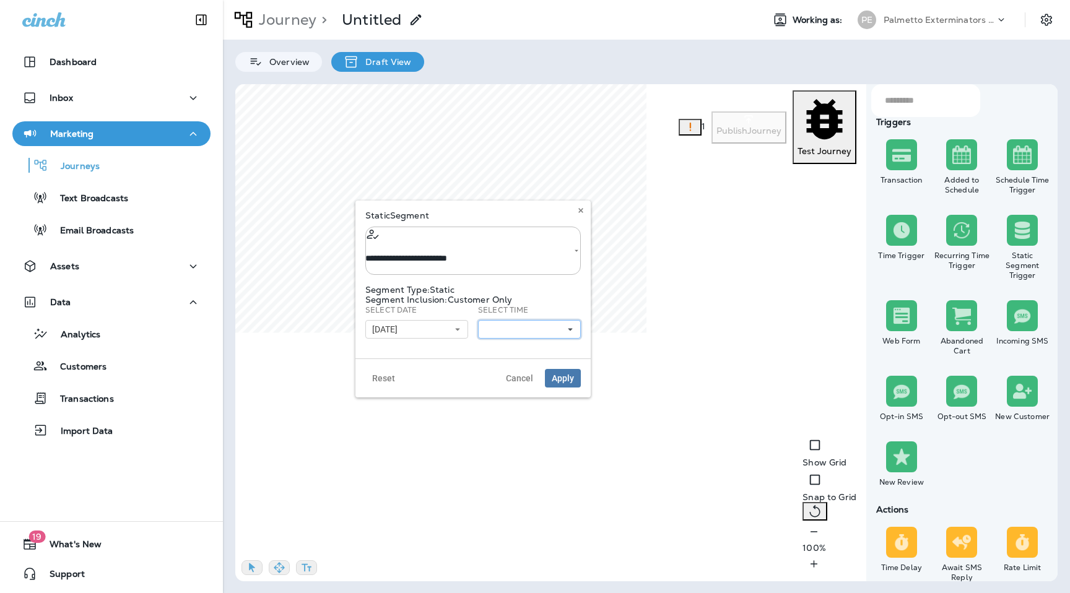
click at [536, 320] on button at bounding box center [529, 329] width 103 height 19
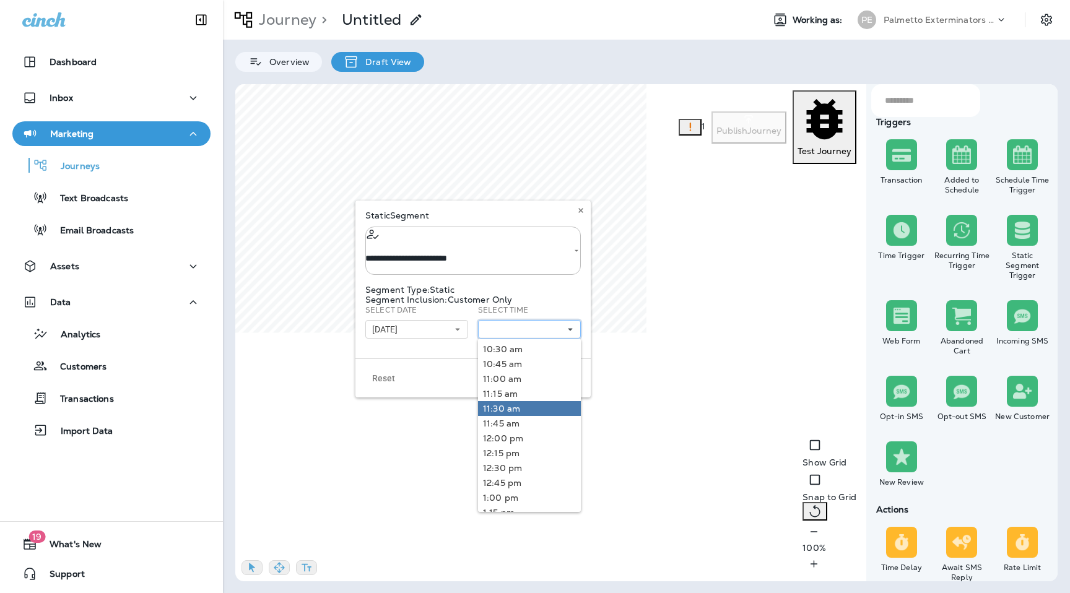
scroll to position [38, 0]
click at [522, 370] on link "11:30 am" at bounding box center [529, 370] width 103 height 15
click at [582, 287] on div "**********" at bounding box center [472, 280] width 235 height 158
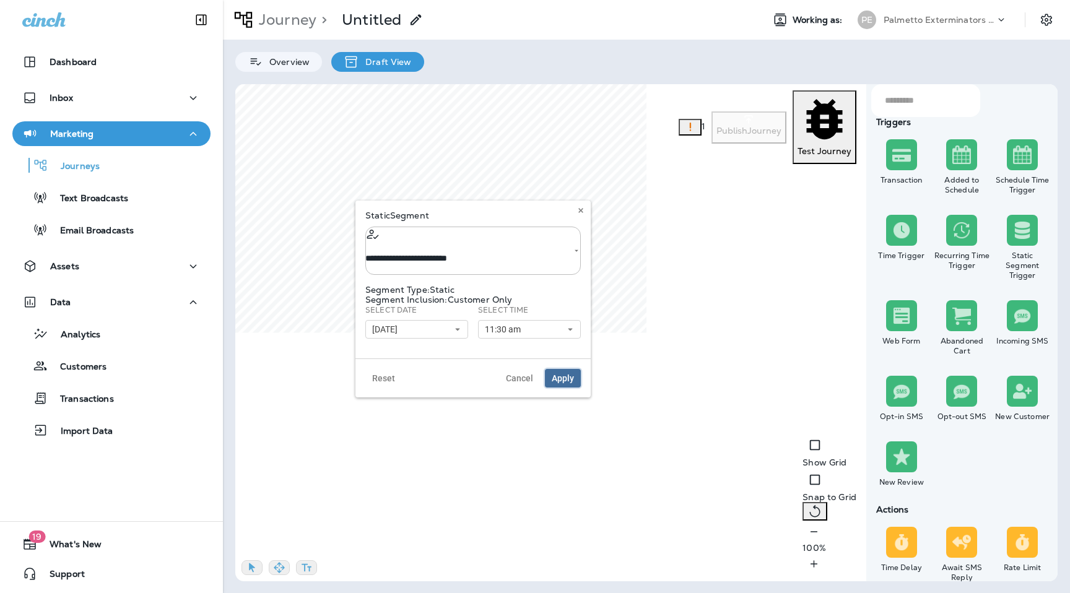
click at [565, 375] on span "Apply" at bounding box center [563, 378] width 22 height 9
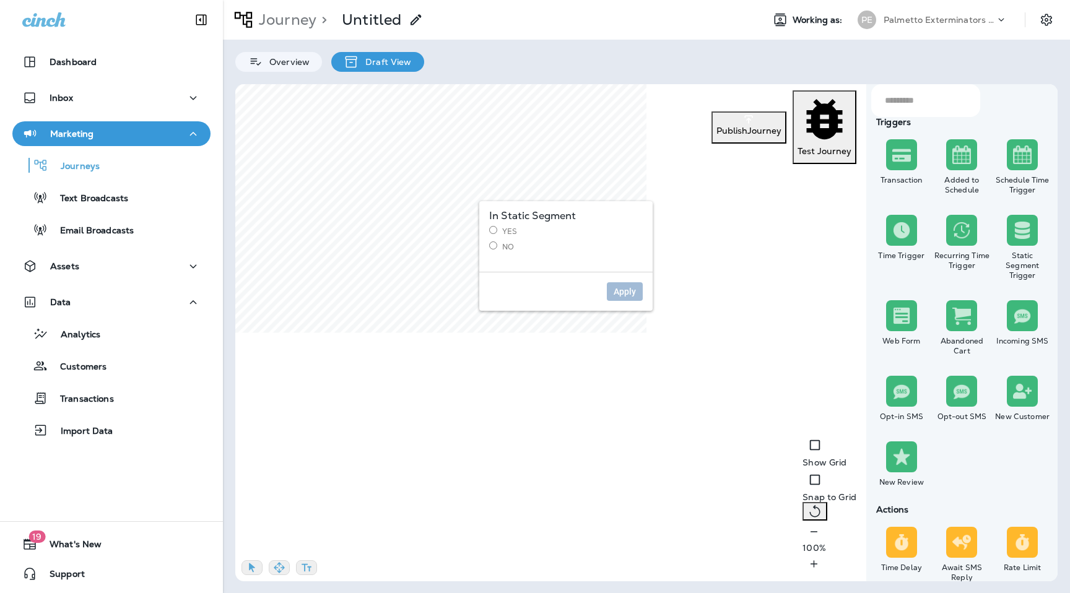
click at [505, 248] on label "No" at bounding box center [566, 246] width 154 height 11
click at [636, 292] on button "Apply" at bounding box center [625, 291] width 36 height 19
click at [368, 247] on label "No" at bounding box center [431, 248] width 154 height 11
click at [490, 295] on span "Apply" at bounding box center [489, 293] width 22 height 9
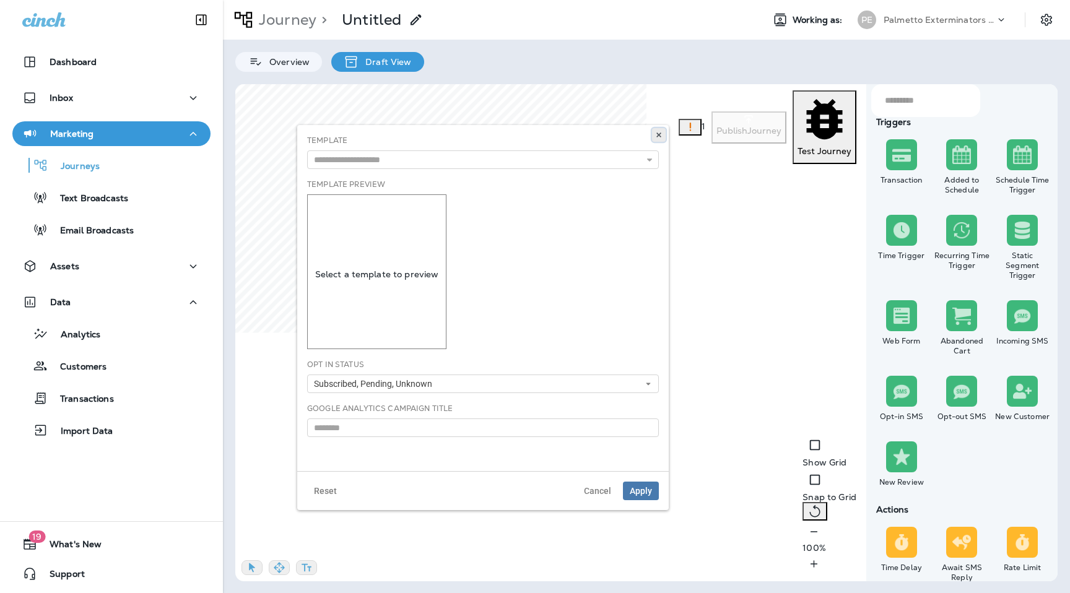
click at [655, 135] on icon at bounding box center [658, 134] width 7 height 7
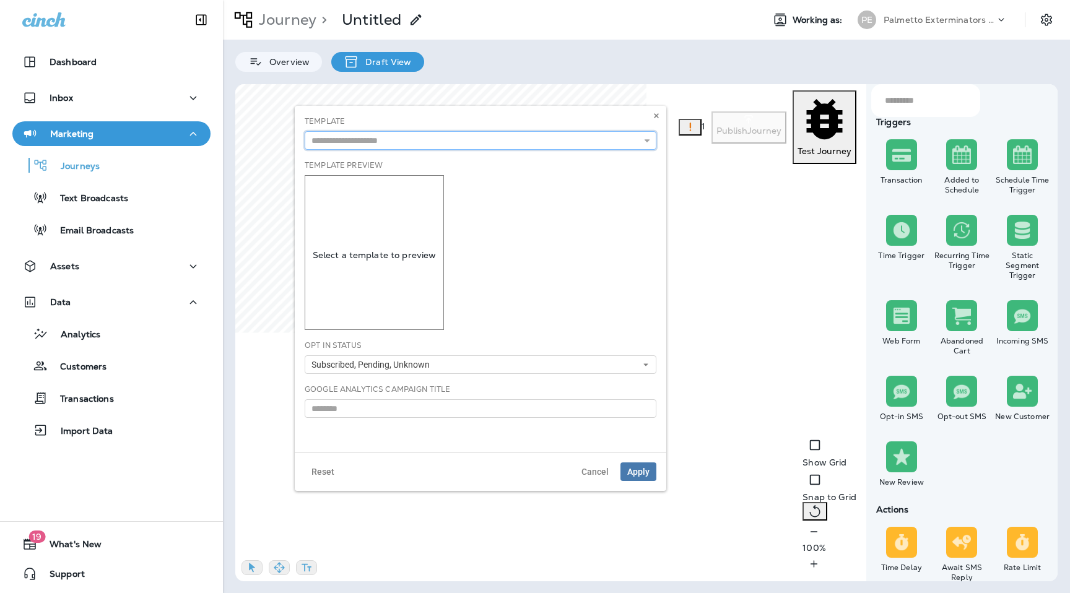
click at [480, 141] on input "text" at bounding box center [481, 140] width 352 height 19
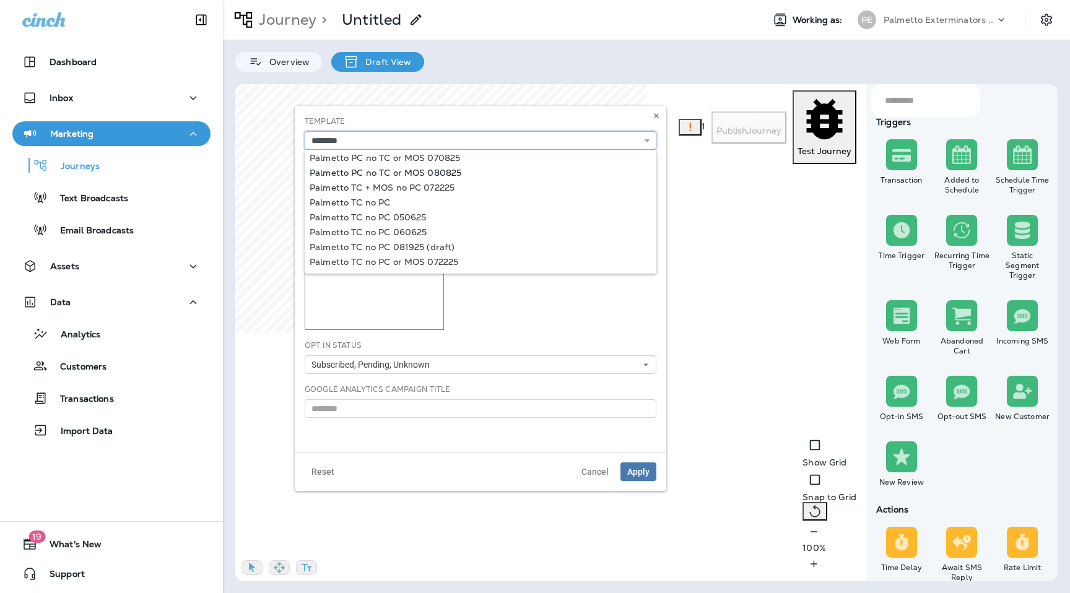
scroll to position [76, 0]
type input "**********"
click at [399, 235] on div "**********" at bounding box center [480, 279] width 371 height 346
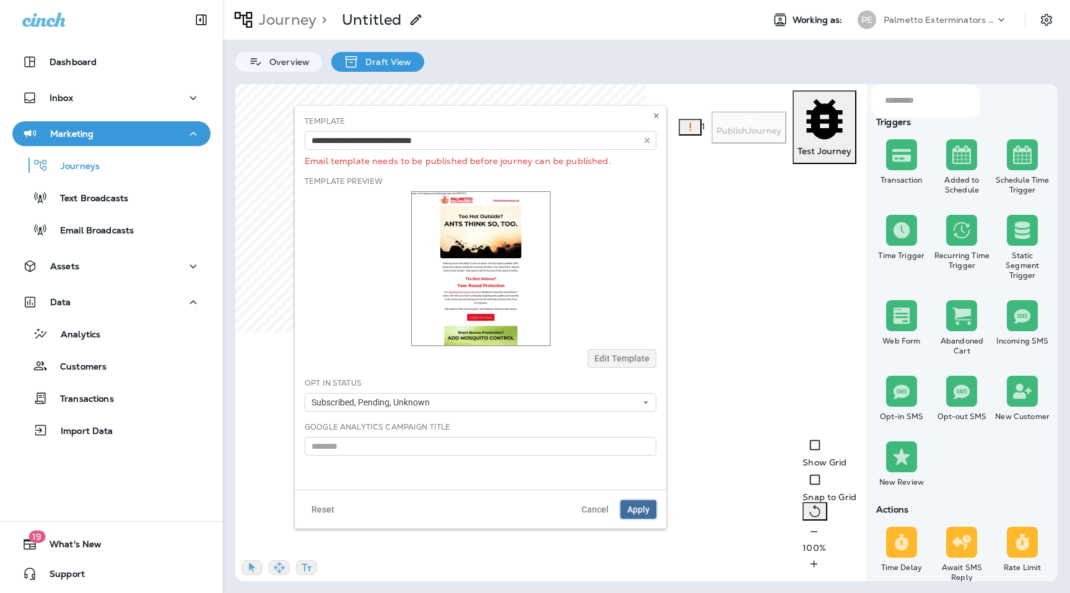
click at [648, 506] on span "Apply" at bounding box center [638, 509] width 22 height 9
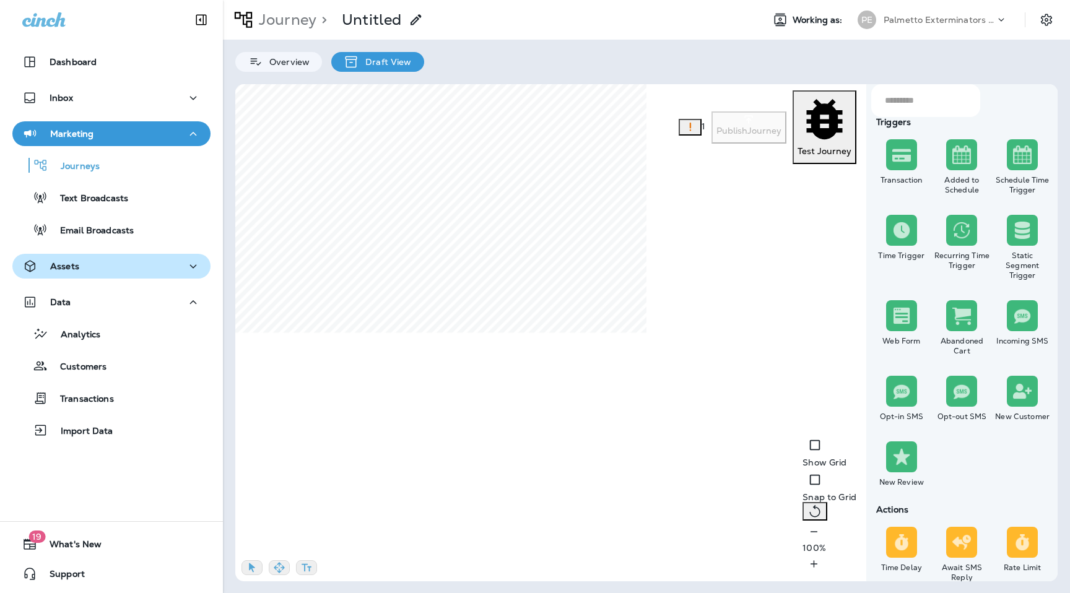
click at [84, 268] on div "Assets" at bounding box center [111, 266] width 178 height 15
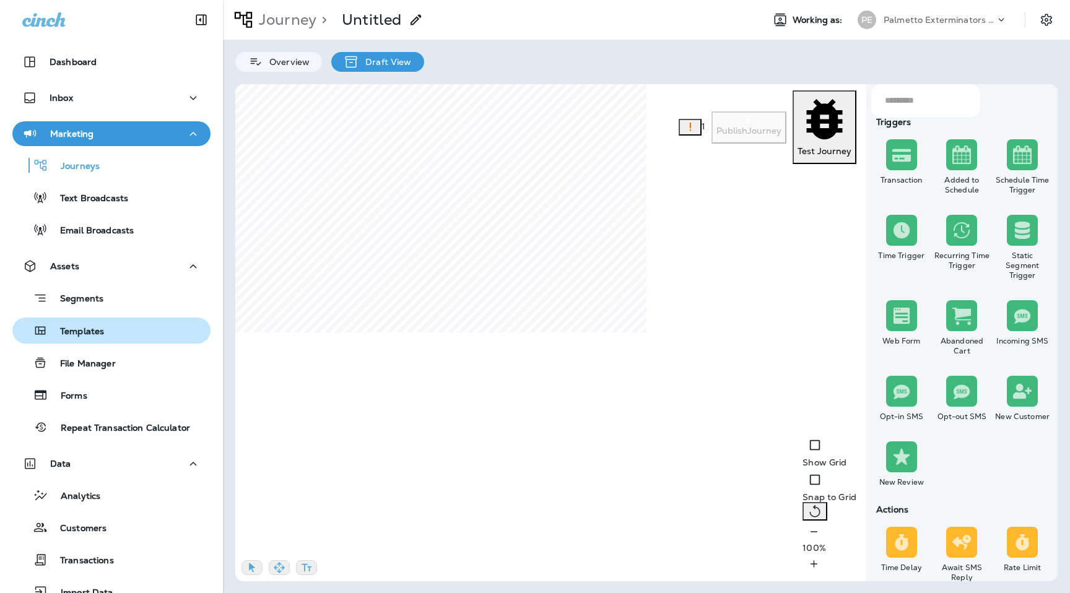
click at [81, 326] on p "Templates" at bounding box center [76, 332] width 56 height 12
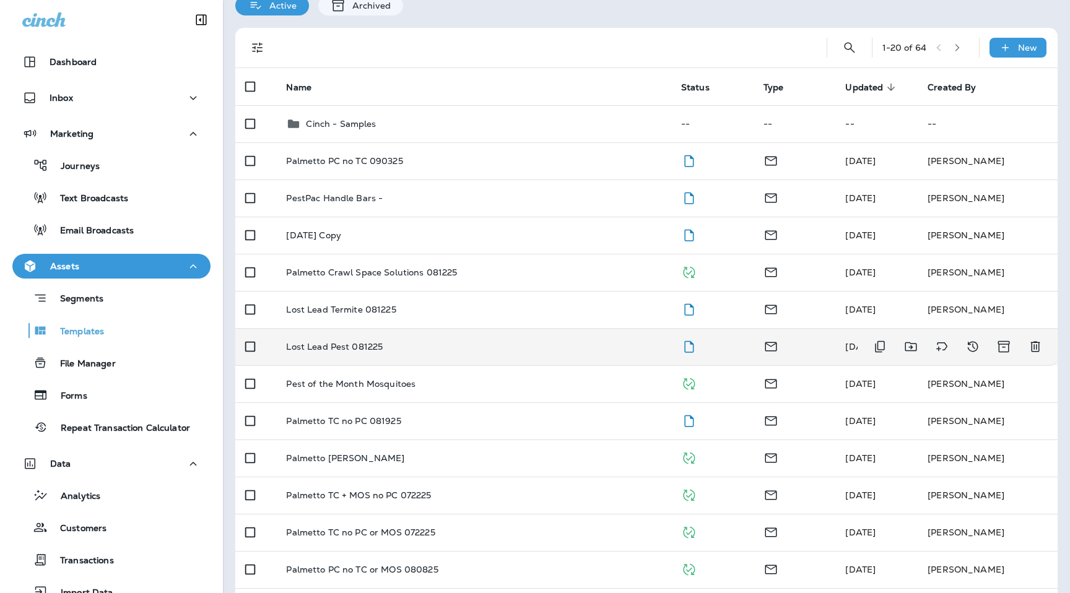
scroll to position [57, 0]
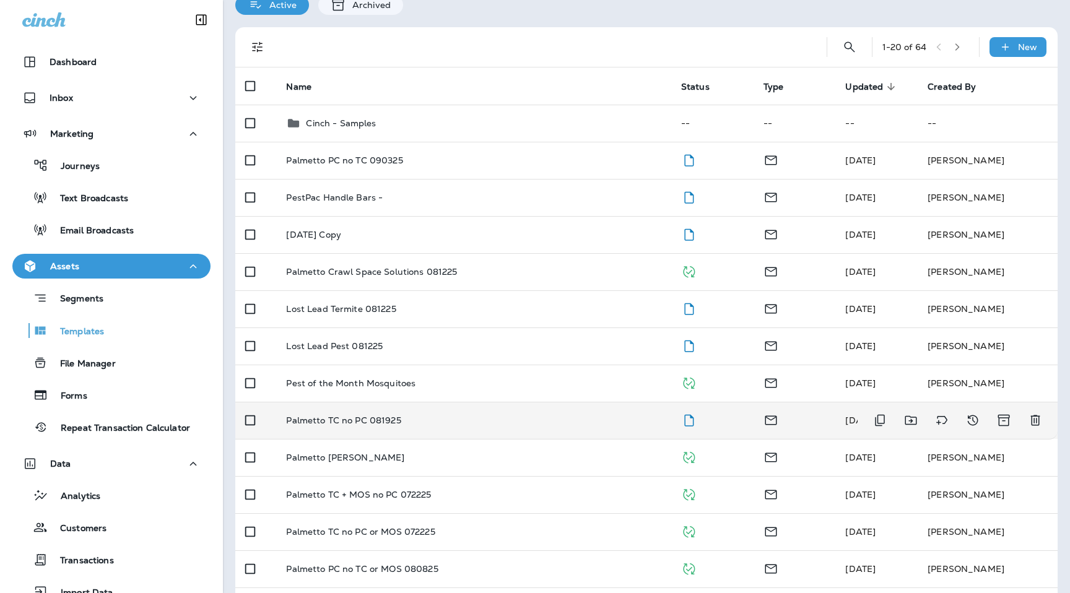
click at [406, 428] on td "Palmetto TC no PC 081925" at bounding box center [473, 420] width 394 height 37
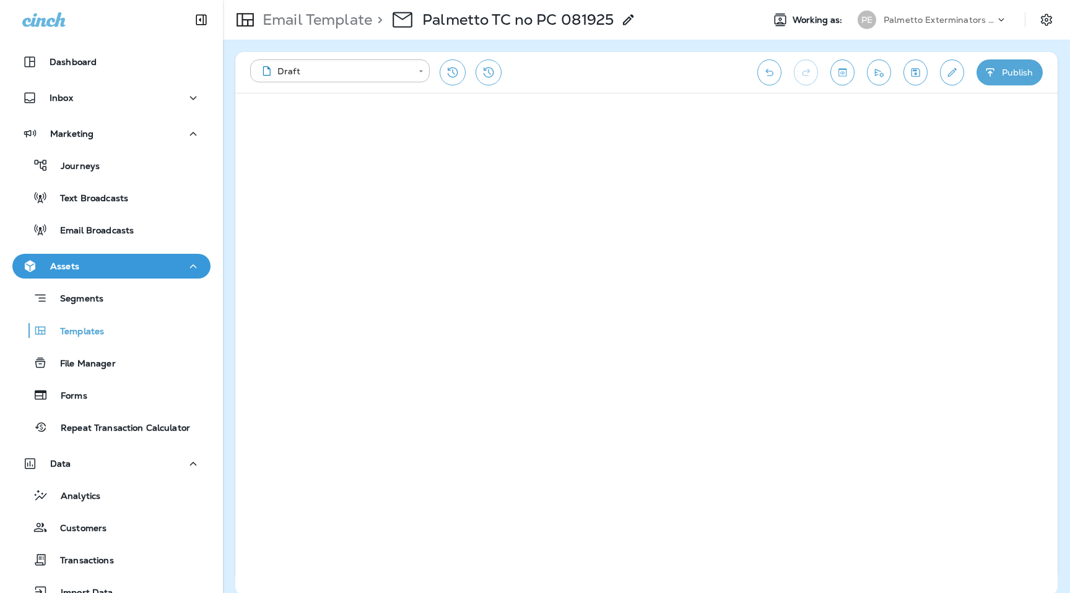
click at [1012, 76] on button "Publish" at bounding box center [1009, 72] width 66 height 26
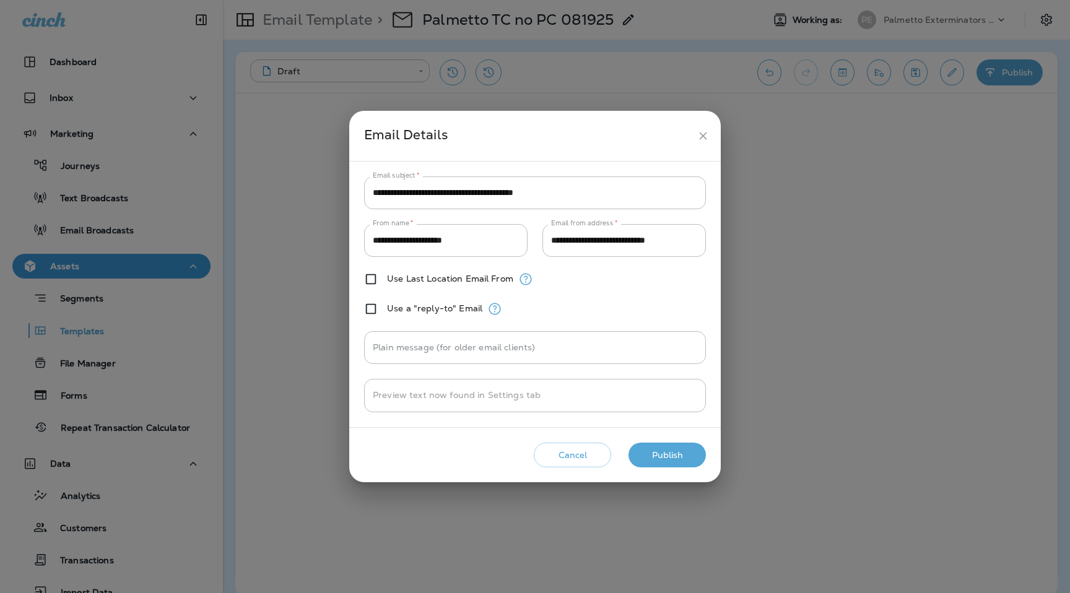
click at [653, 453] on button "Publish" at bounding box center [666, 455] width 77 height 25
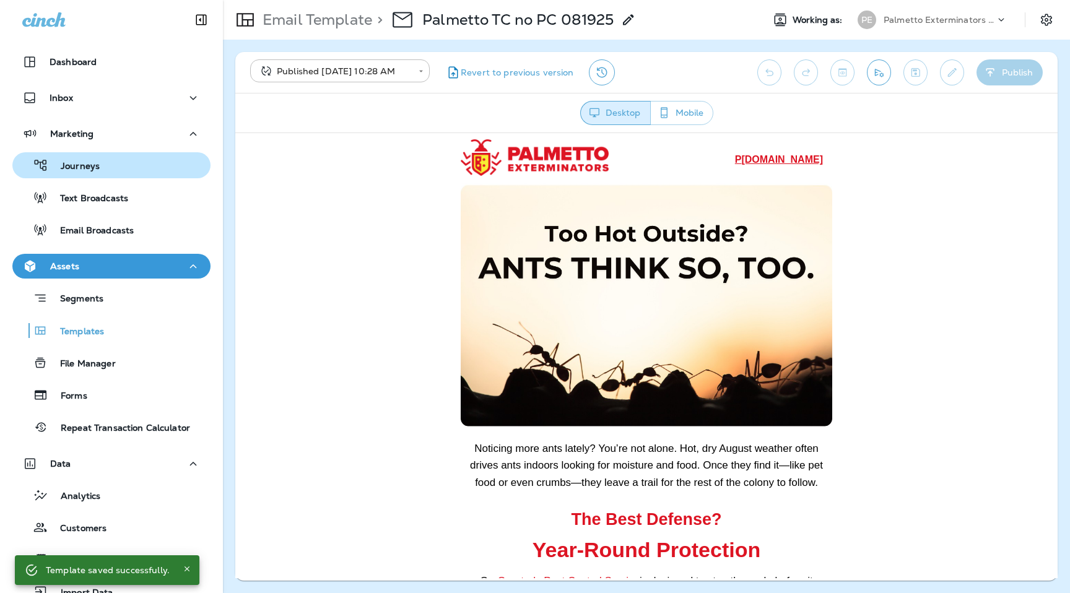
click at [67, 166] on p "Journeys" at bounding box center [73, 167] width 51 height 12
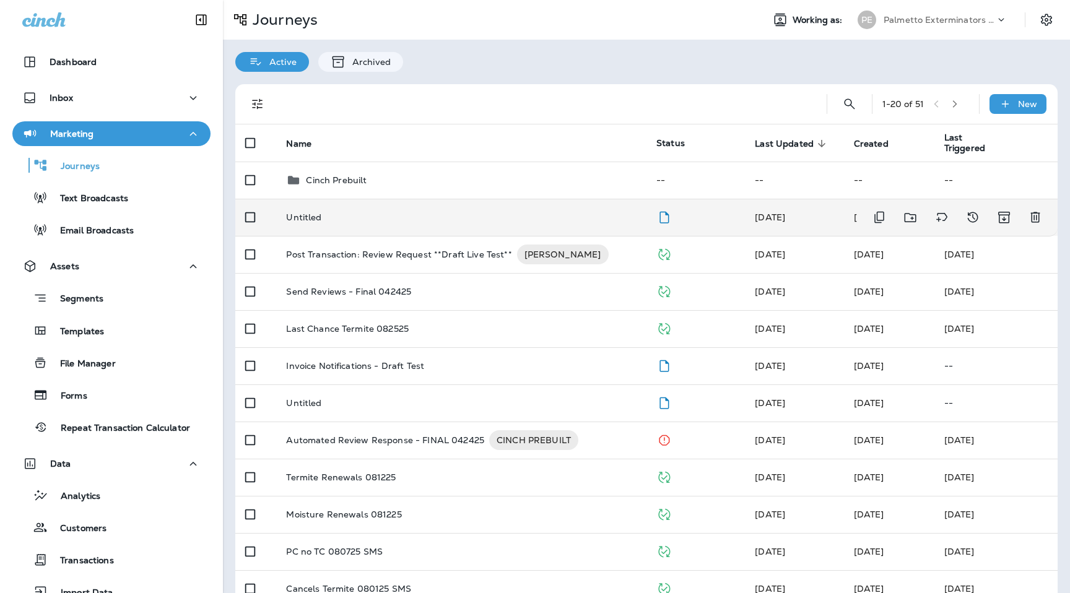
click at [340, 217] on div "Untitled" at bounding box center [461, 217] width 350 height 10
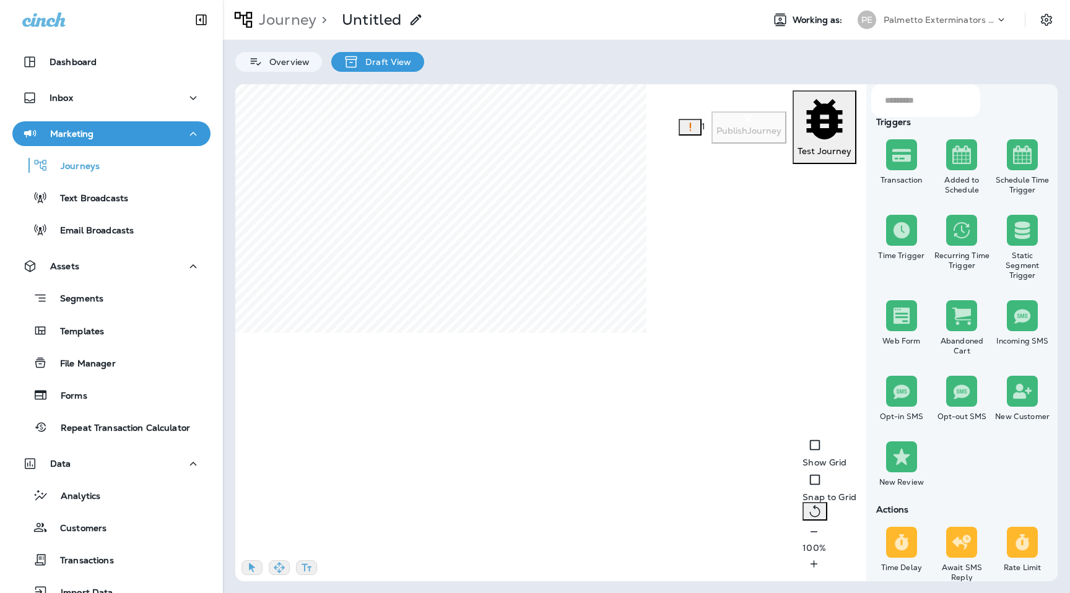
click at [416, 15] on icon at bounding box center [416, 19] width 15 height 15
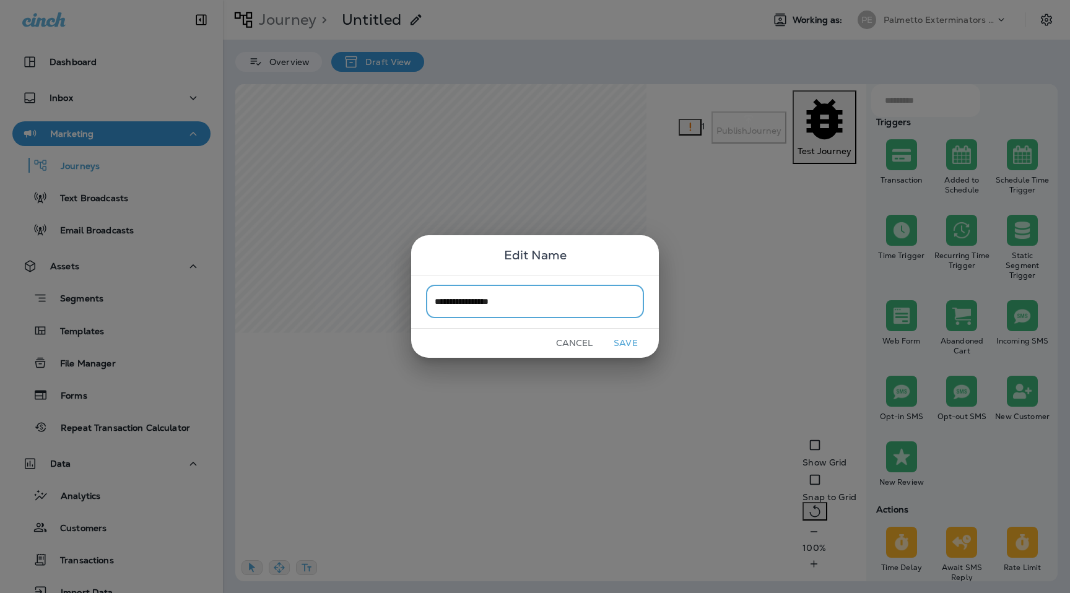
type input "**********"
click at [627, 342] on button "Save" at bounding box center [625, 343] width 46 height 19
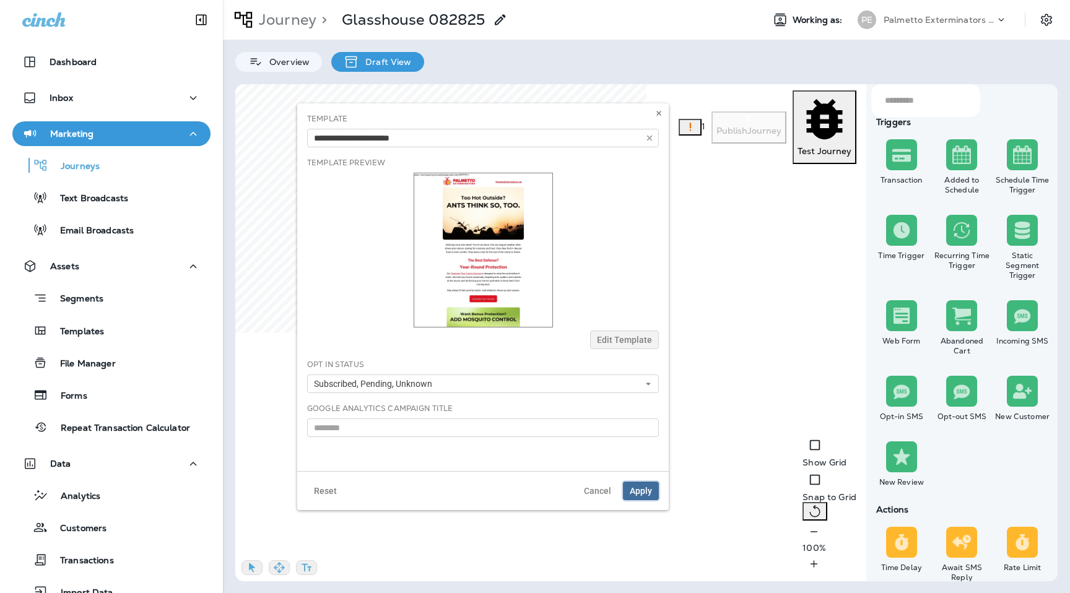
click at [636, 489] on span "Apply" at bounding box center [641, 491] width 22 height 9
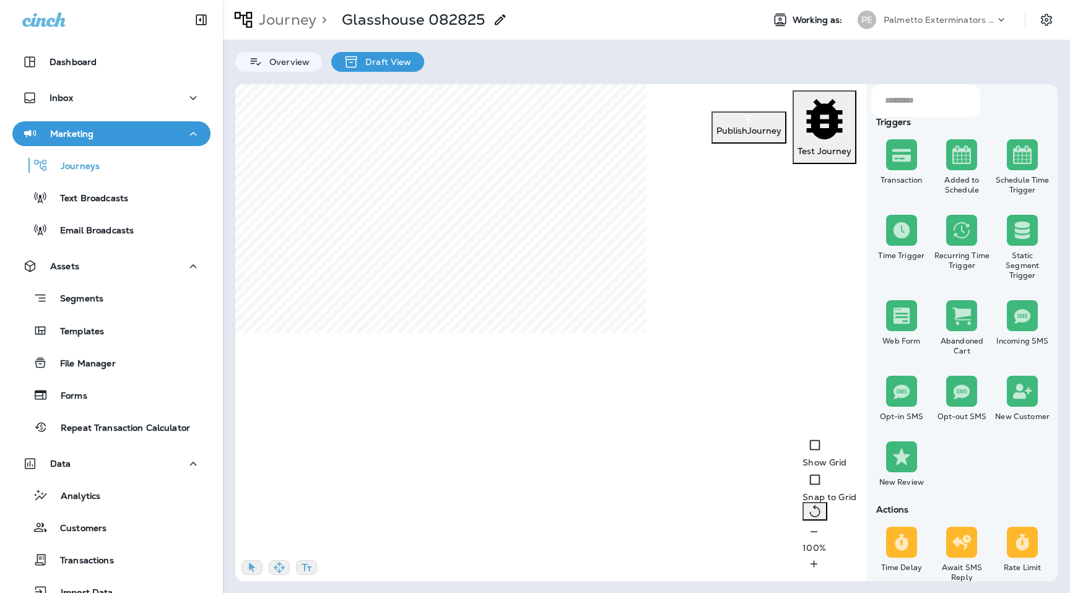
click at [716, 126] on p "Publish Journey" at bounding box center [748, 131] width 65 height 10
